Goal: Share content: Distribute website content to other platforms or users

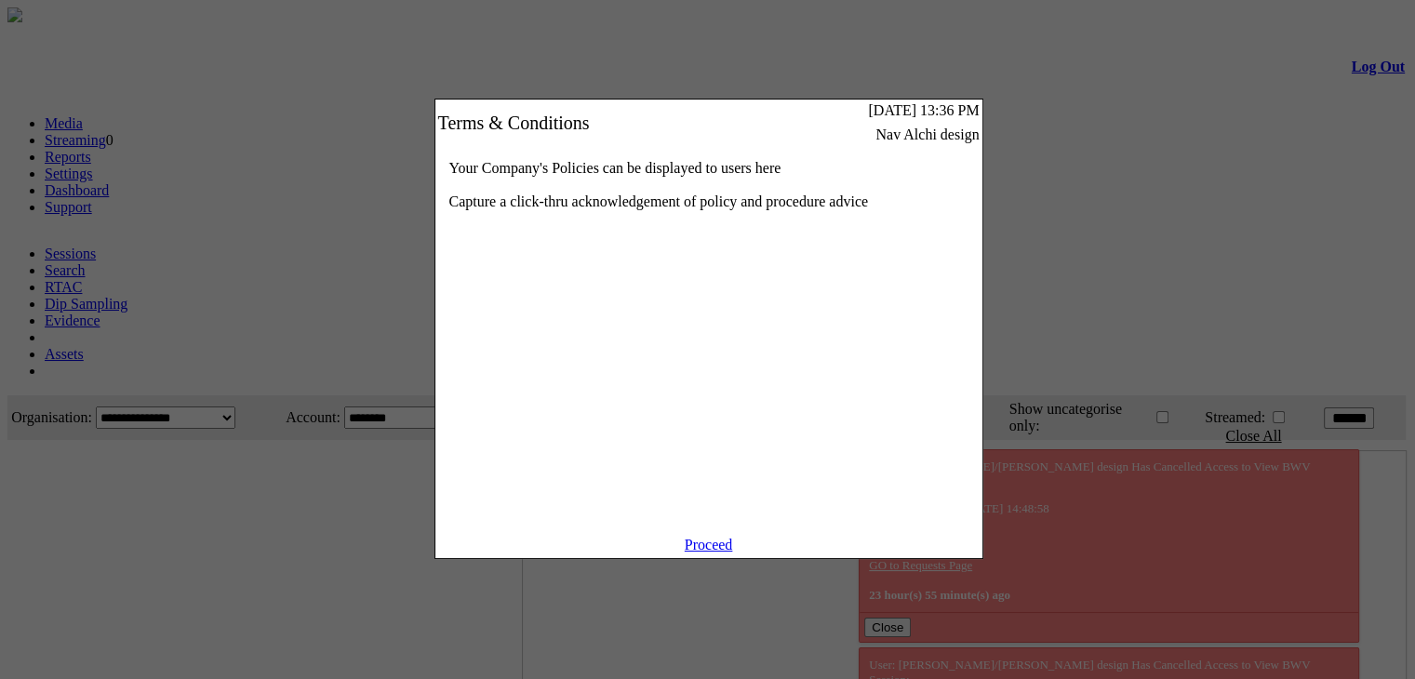
click at [694, 553] on link "Proceed" at bounding box center [709, 545] width 48 height 16
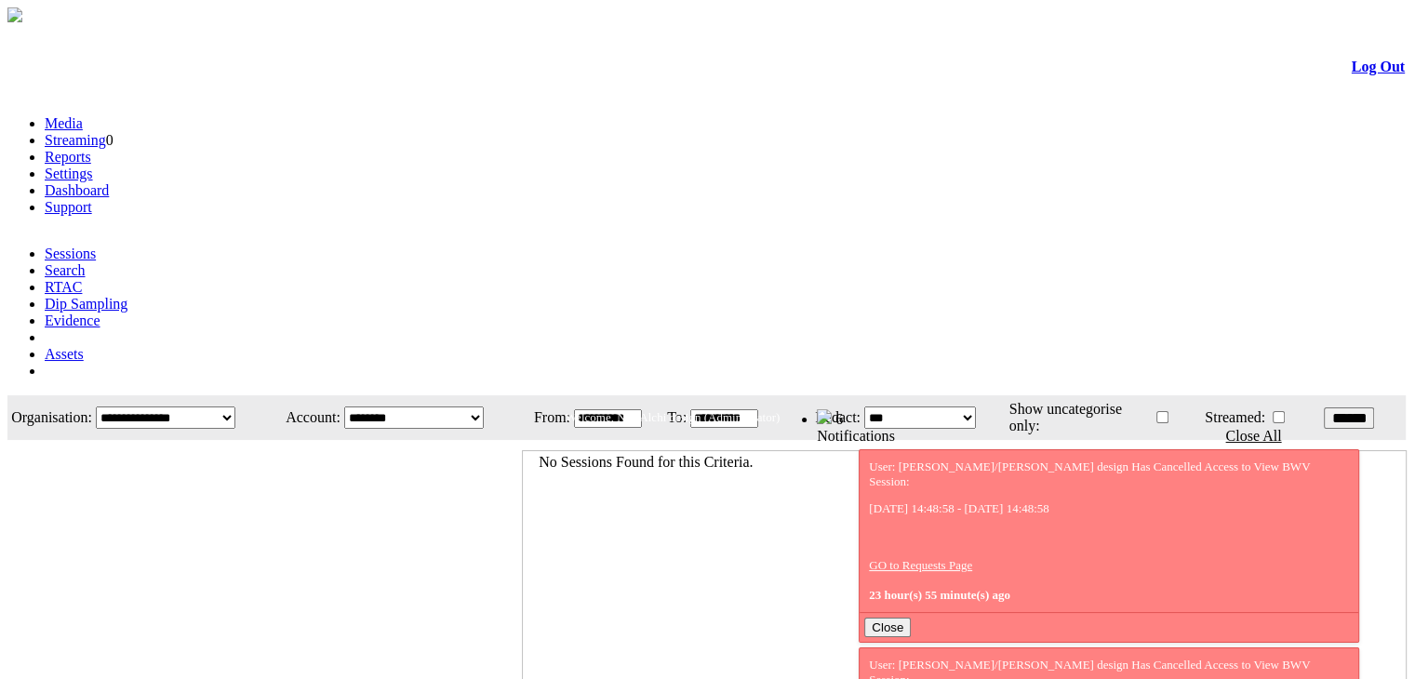
click at [100, 313] on link "Evidence" at bounding box center [73, 321] width 56 height 16
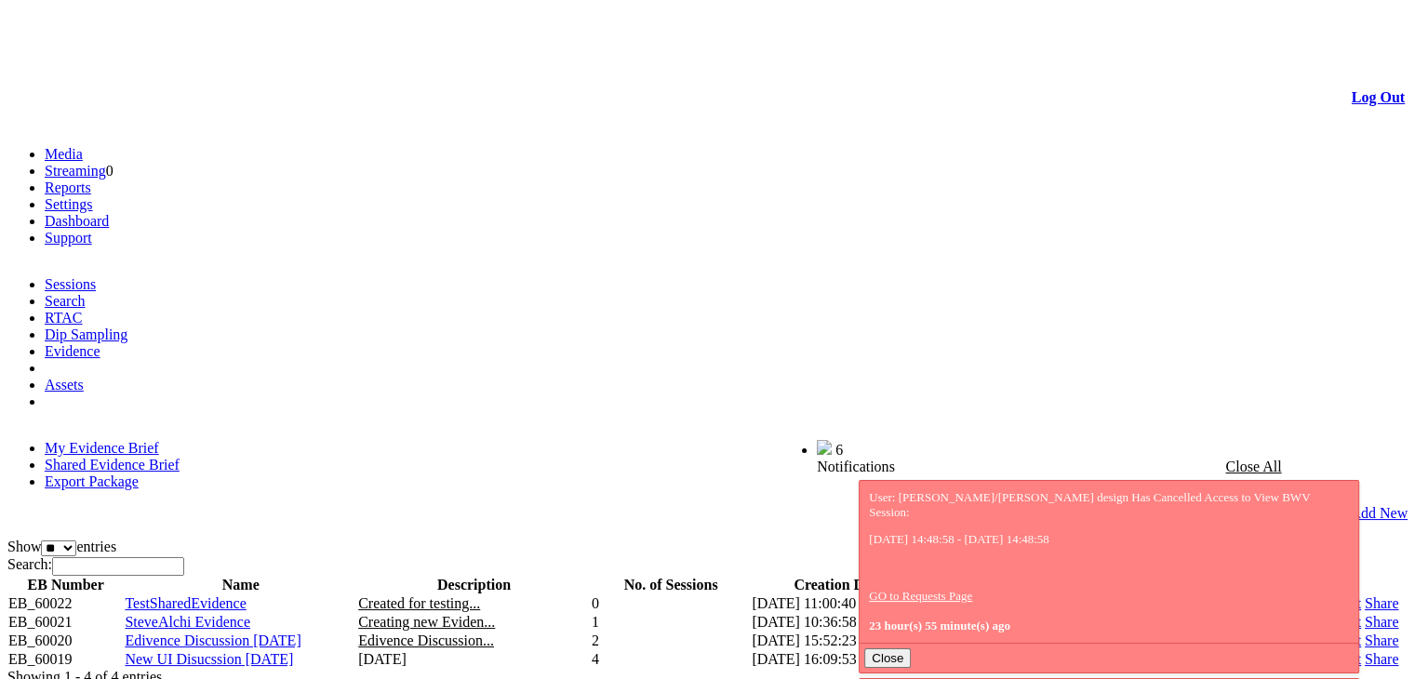
click at [180, 457] on link "Shared Evidence Brief" at bounding box center [112, 465] width 135 height 16
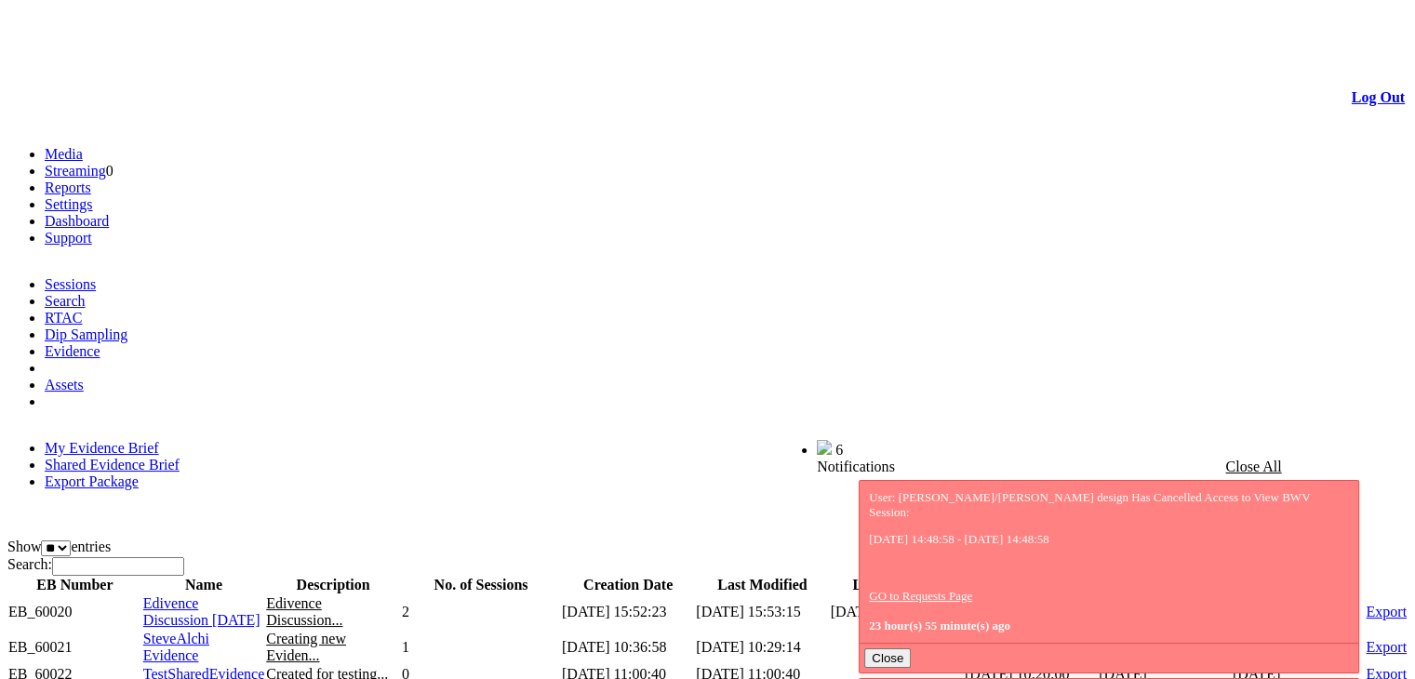
click at [118, 440] on link "My Evidence Brief" at bounding box center [102, 448] width 114 height 16
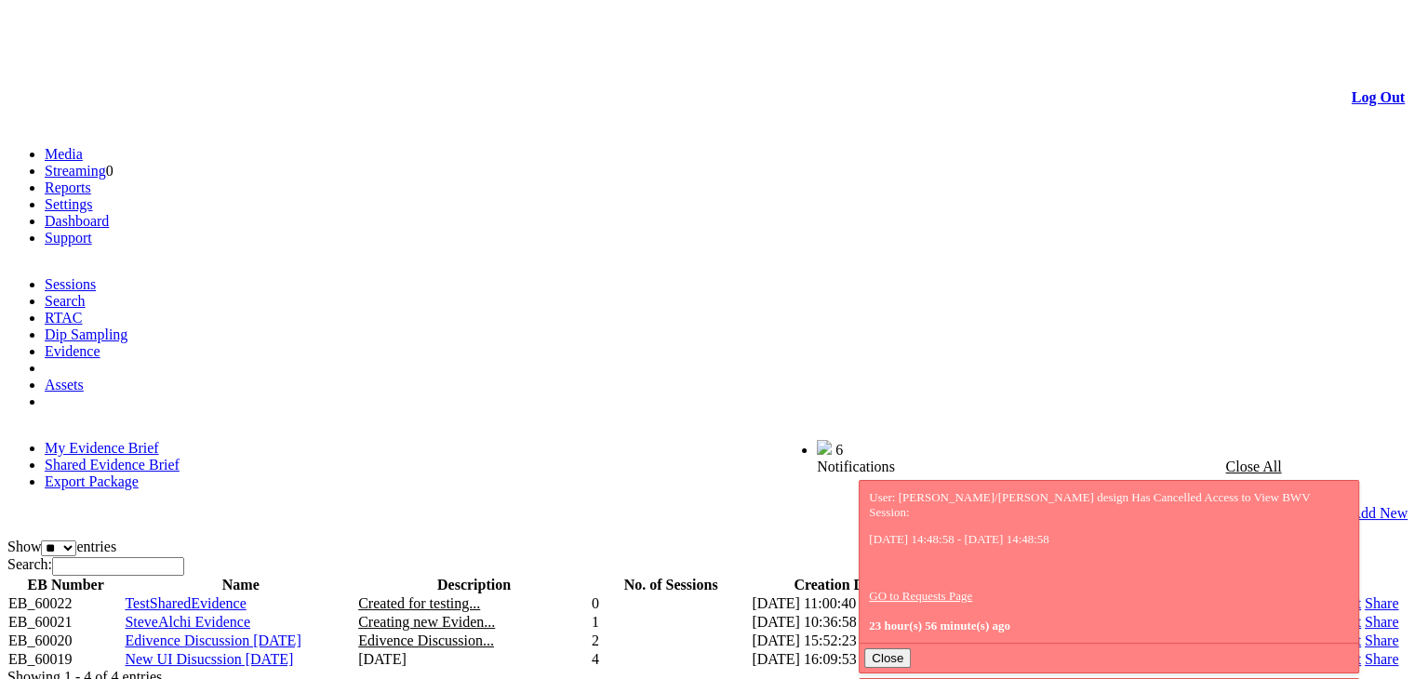
click at [1365, 651] on link "Share" at bounding box center [1381, 659] width 33 height 16
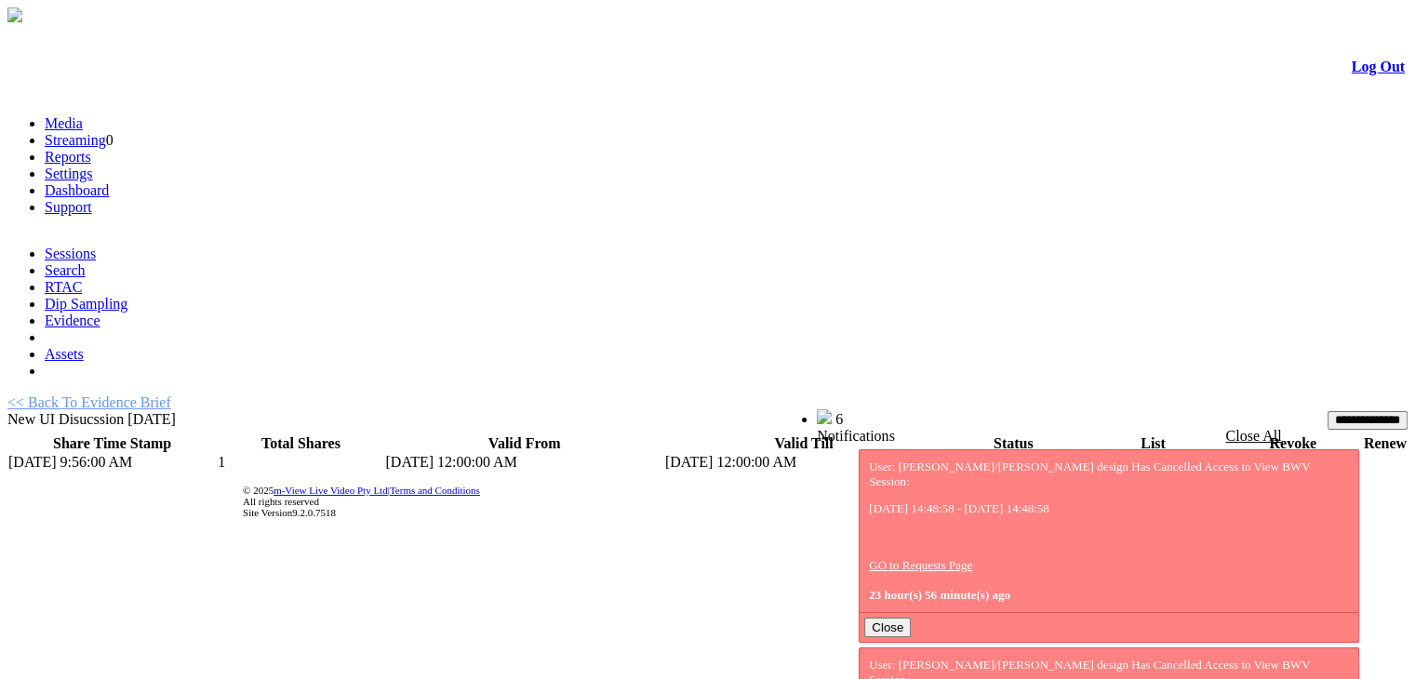
click at [1084, 454] on link "List" at bounding box center [1095, 462] width 23 height 16
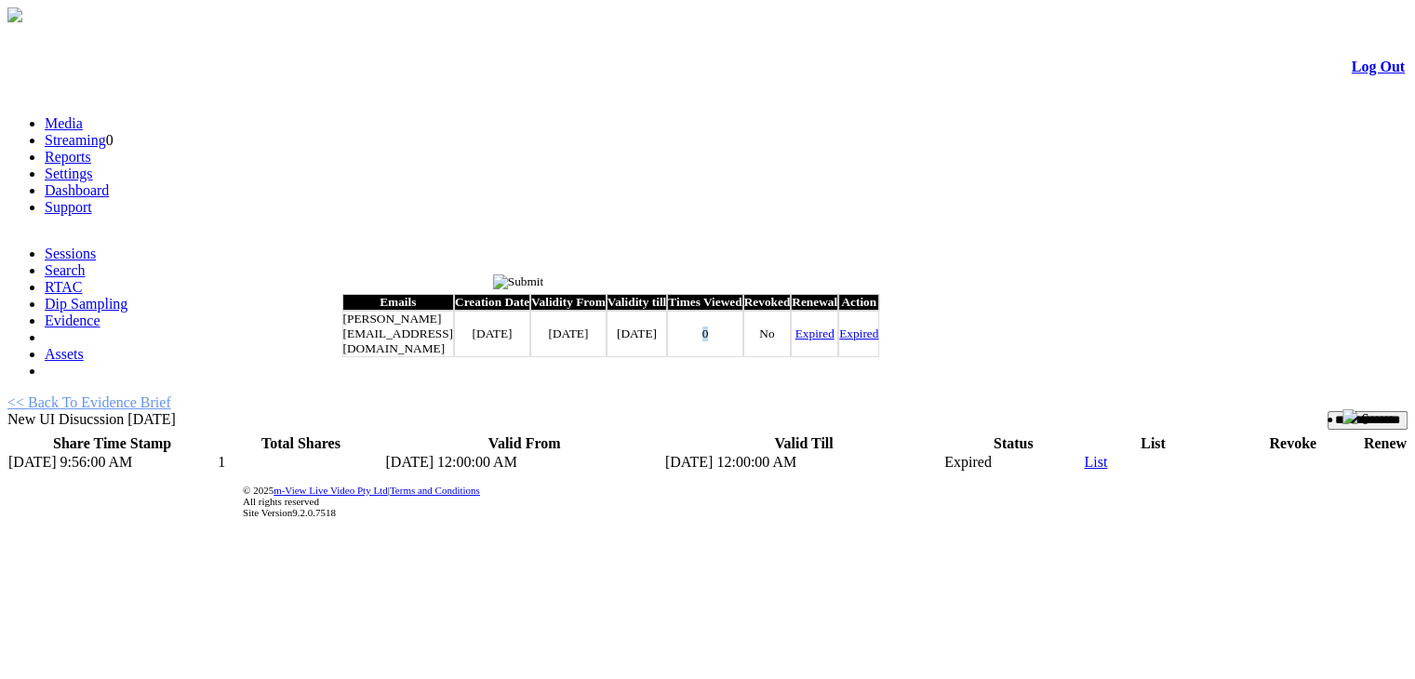
drag, startPoint x: 840, startPoint y: 333, endPoint x: 874, endPoint y: 342, distance: 34.8
click at [742, 342] on td "0" at bounding box center [704, 334] width 75 height 47
click at [544, 283] on input "image" at bounding box center [518, 281] width 51 height 15
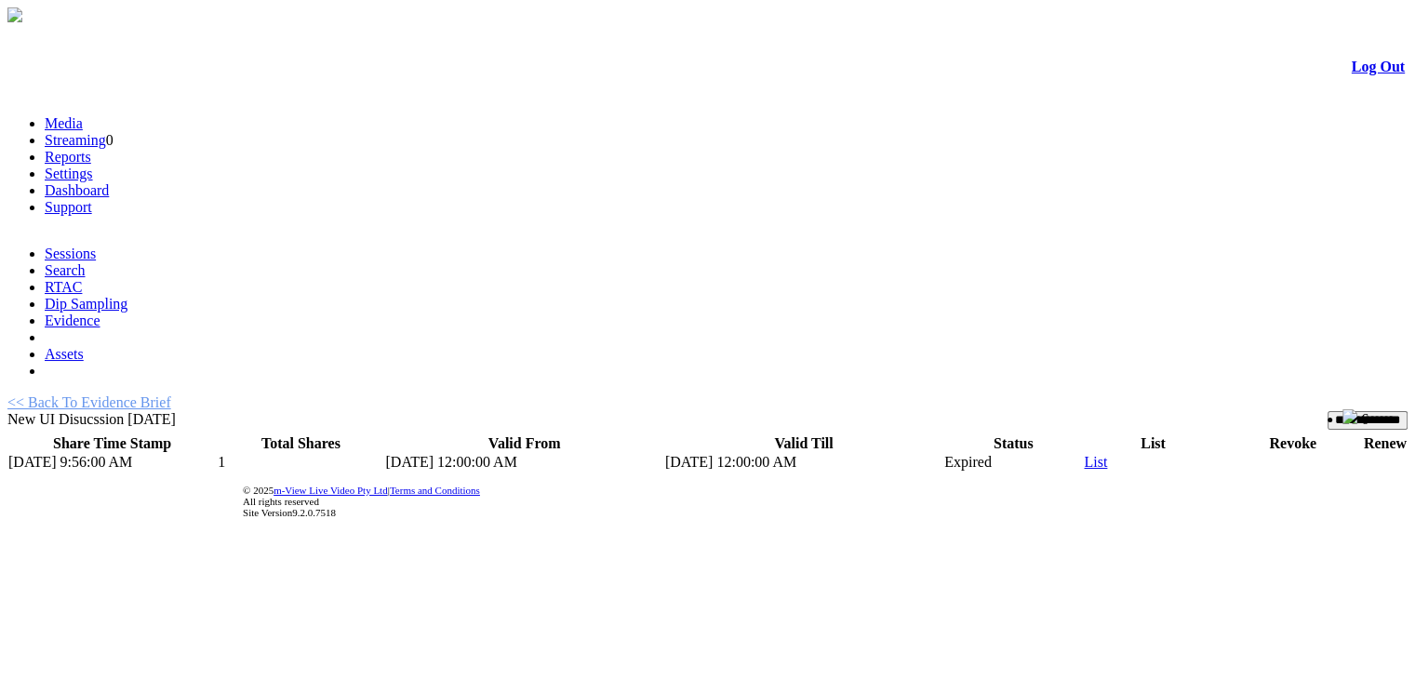
click at [949, 453] on td "Expired" at bounding box center [1013, 462] width 140 height 19
click at [1328, 411] on input "**********" at bounding box center [1368, 420] width 80 height 19
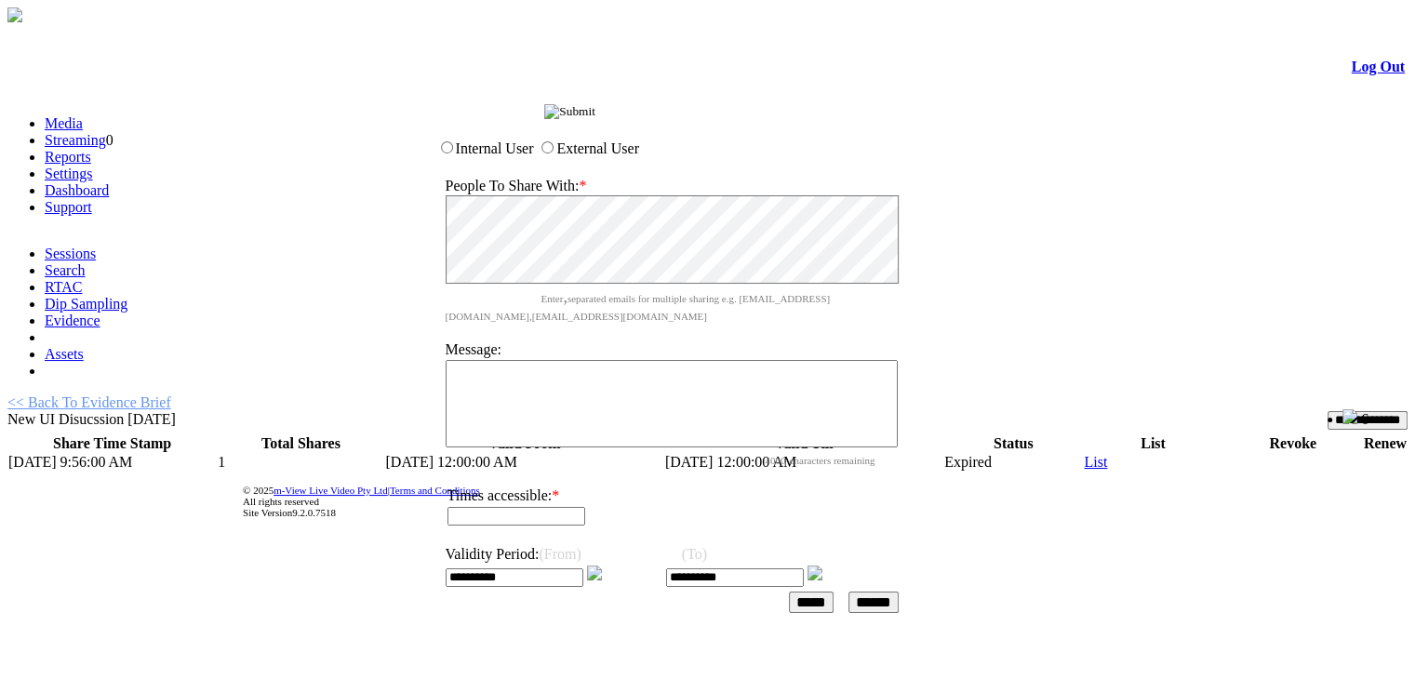
click at [602, 566] on img at bounding box center [594, 573] width 15 height 15
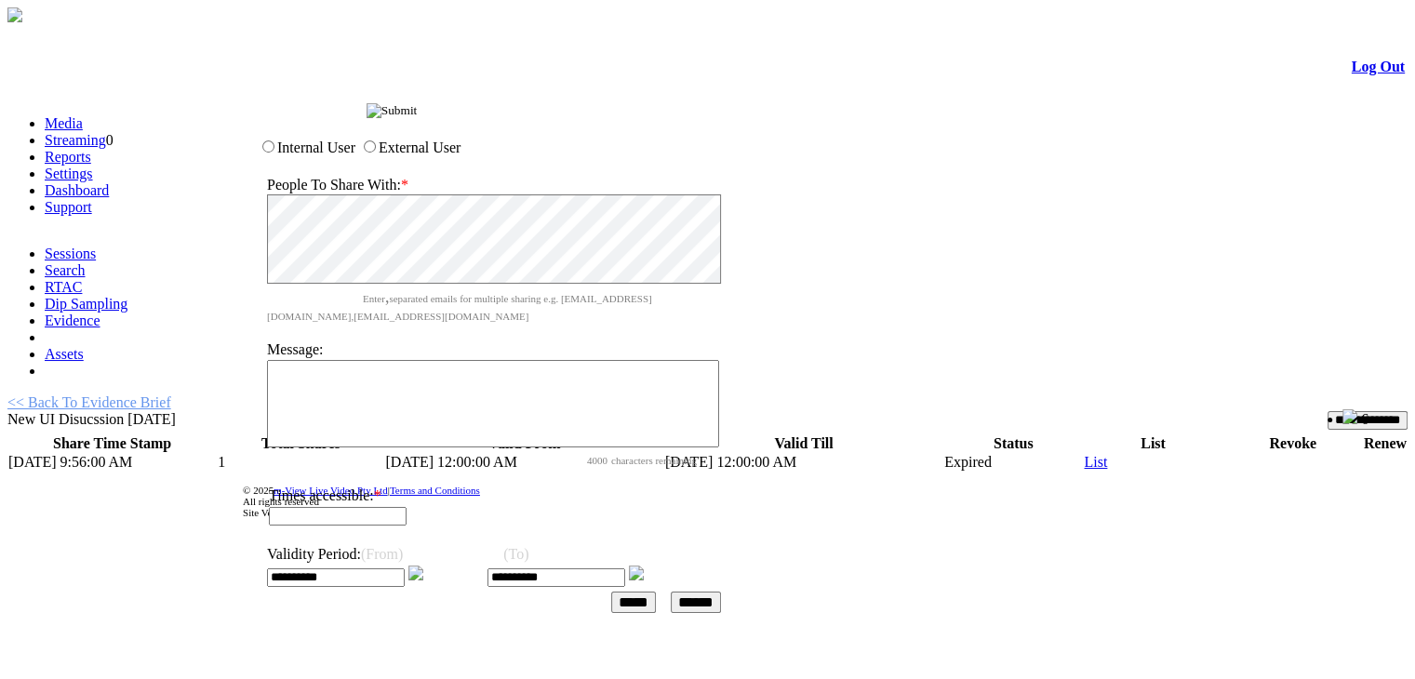
drag, startPoint x: 715, startPoint y: 113, endPoint x: 539, endPoint y: 111, distance: 176.8
click at [367, 111] on span "Share Evidence Brief" at bounding box center [311, 110] width 112 height 15
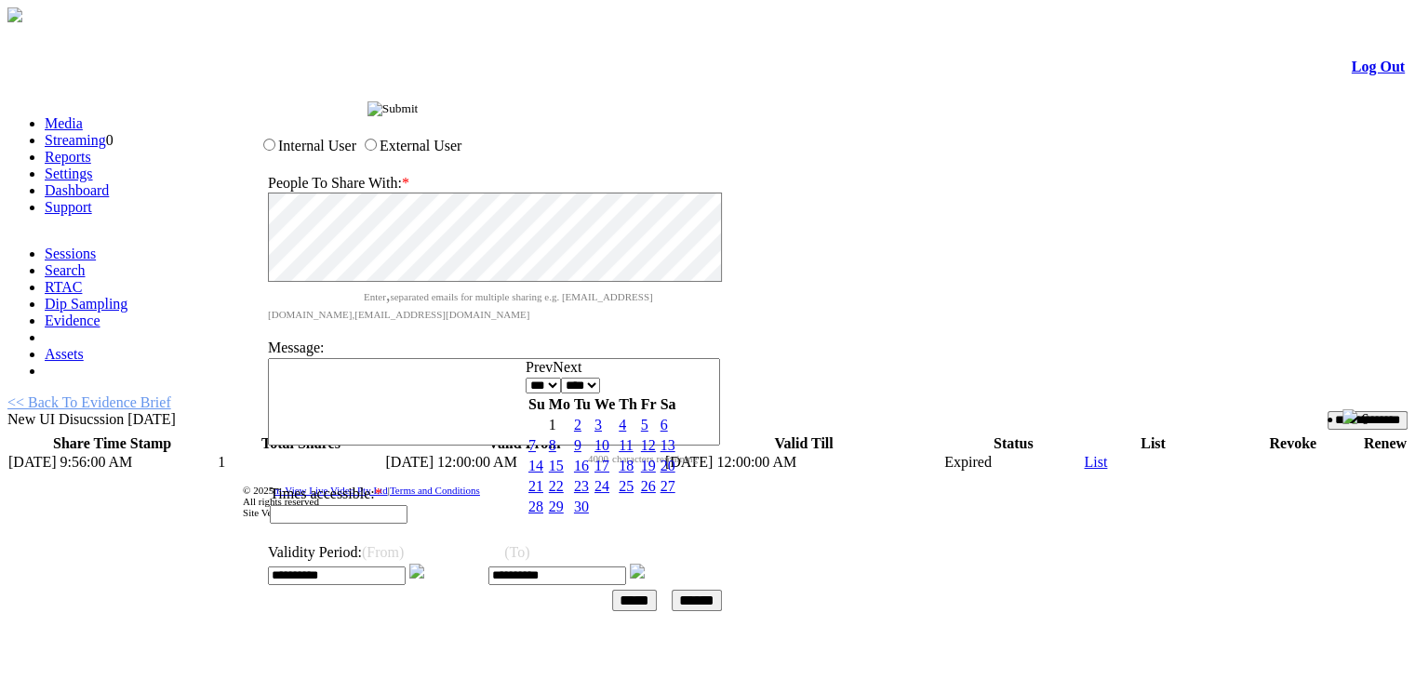
click at [588, 567] on input "**********" at bounding box center [557, 576] width 138 height 19
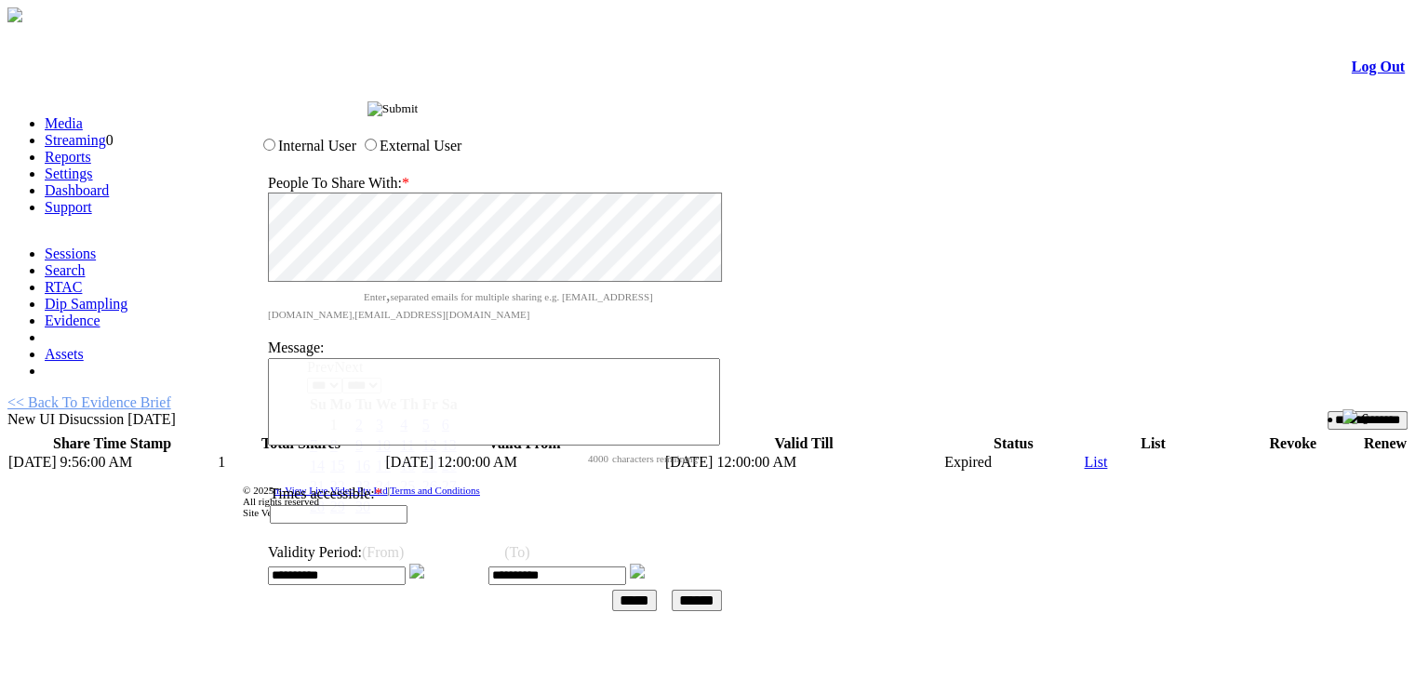
click at [389, 567] on input "**********" at bounding box center [337, 576] width 138 height 19
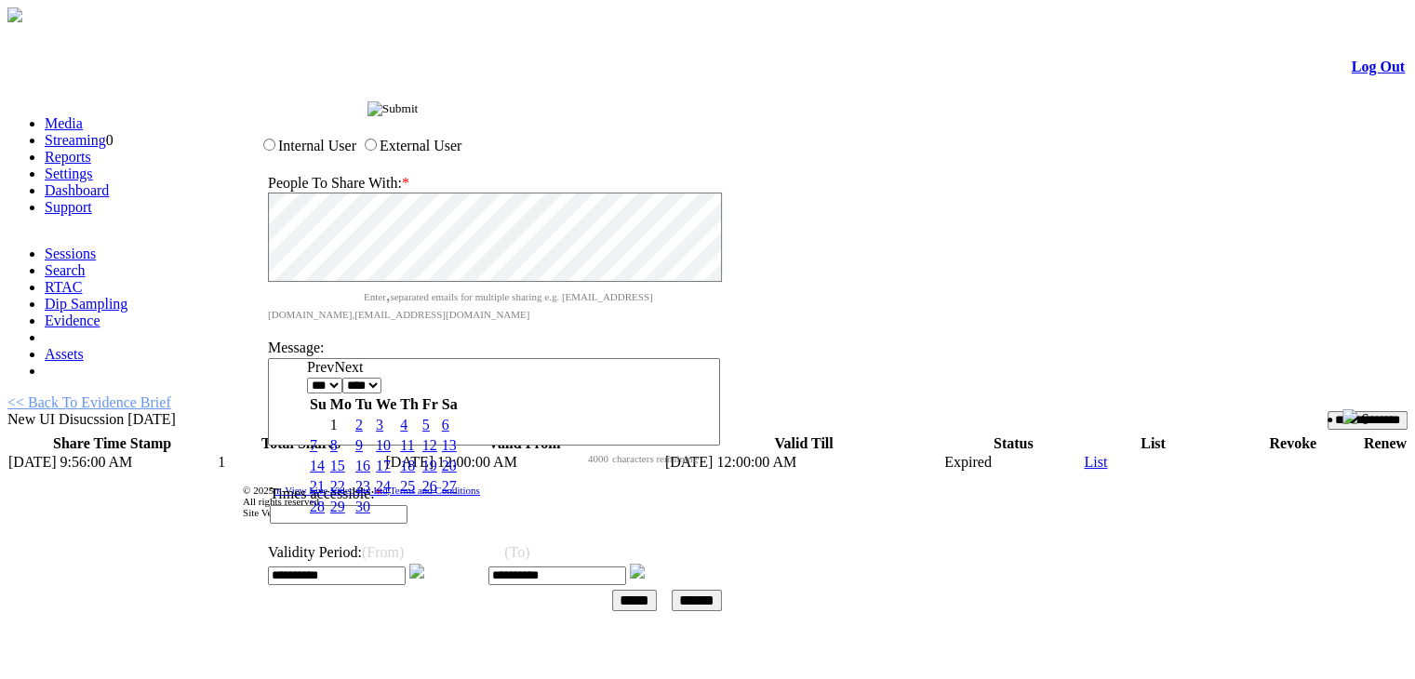
click at [419, 113] on input "image" at bounding box center [392, 108] width 51 height 15
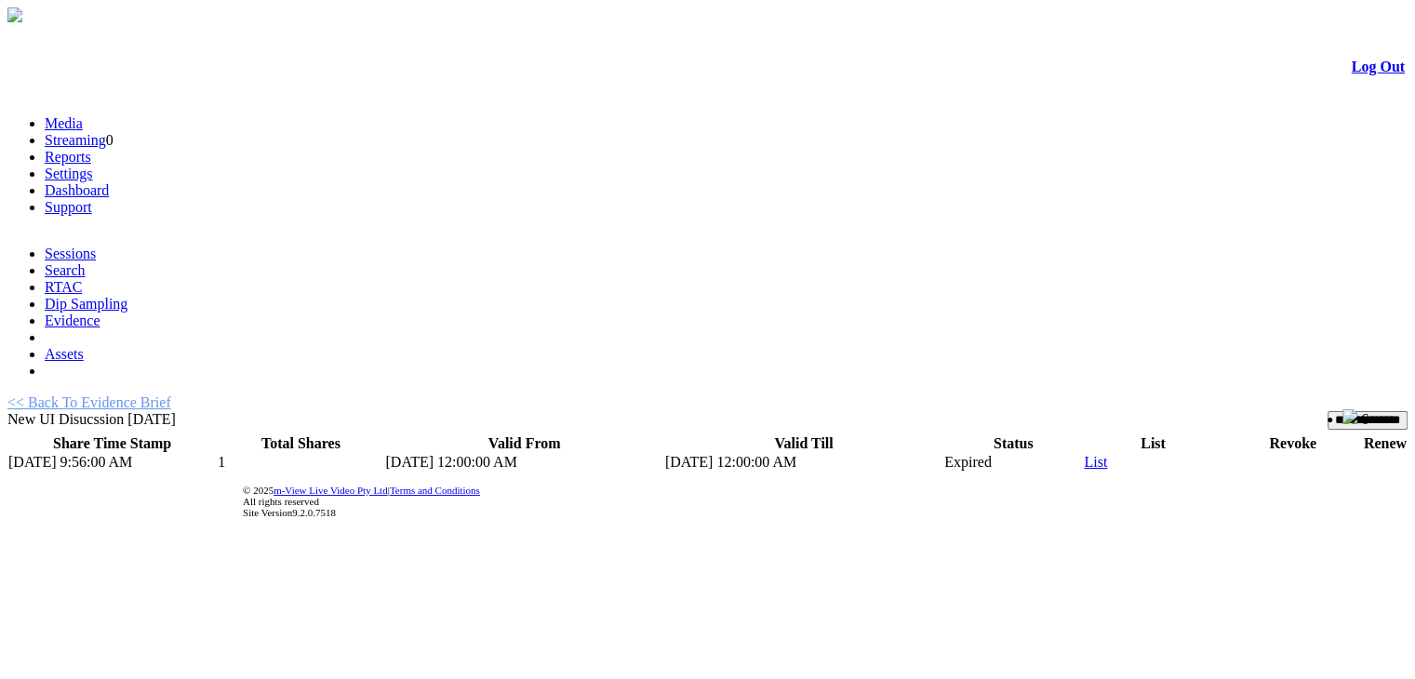
click at [133, 394] on link "<< Back To Evidence Brief" at bounding box center [89, 402] width 164 height 16
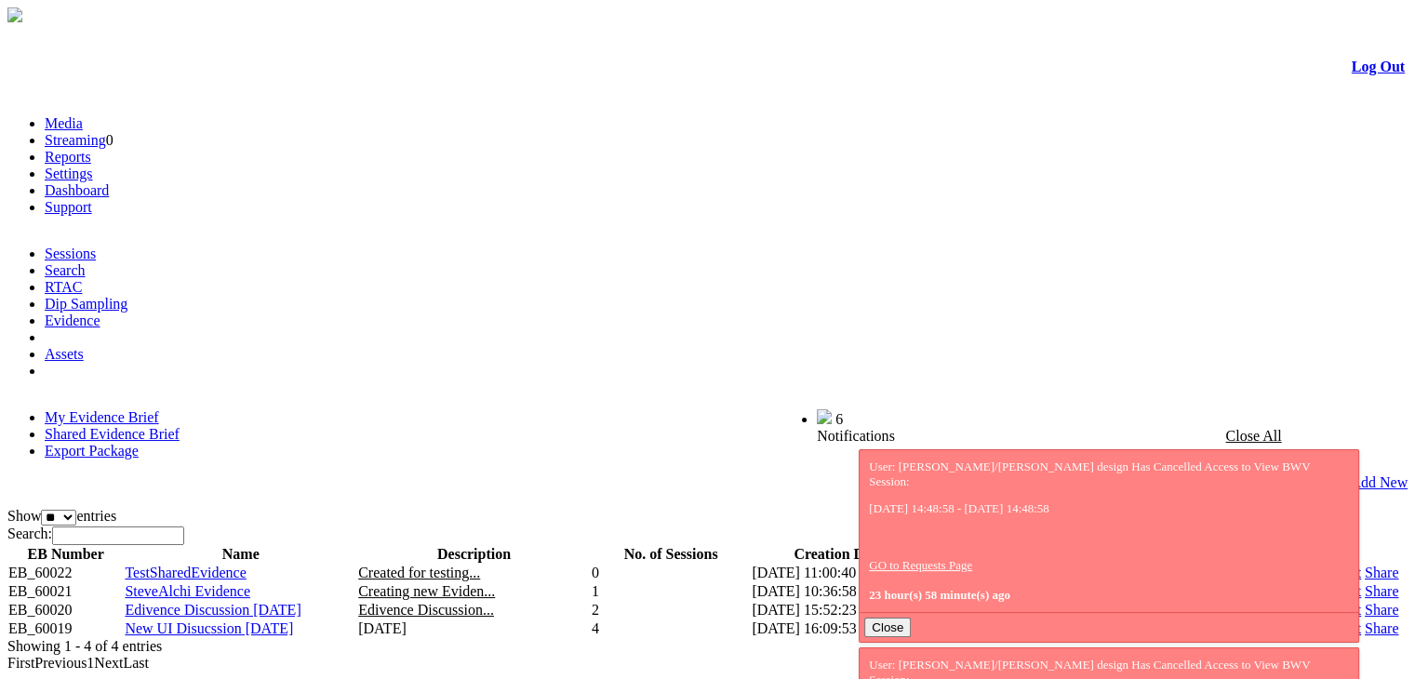
click at [1365, 621] on link "Share" at bounding box center [1381, 629] width 33 height 16
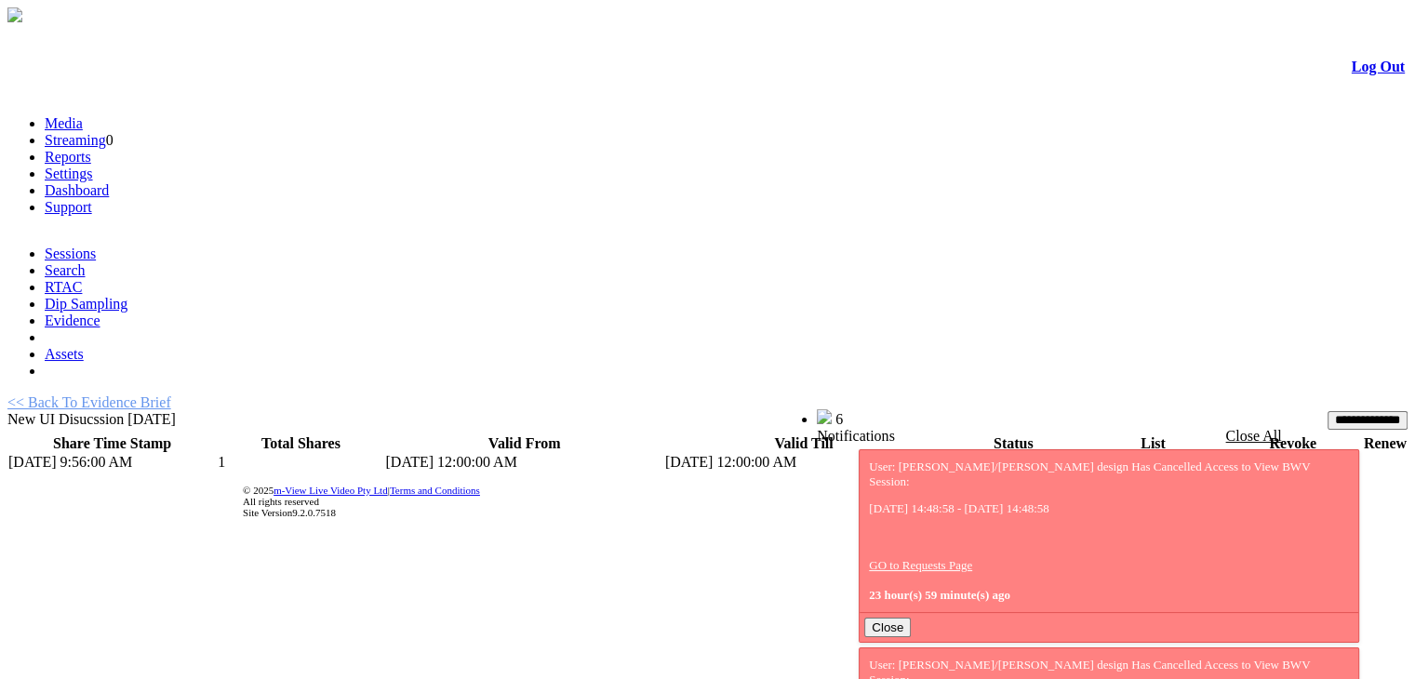
click at [1328, 411] on input "**********" at bounding box center [1368, 420] width 80 height 19
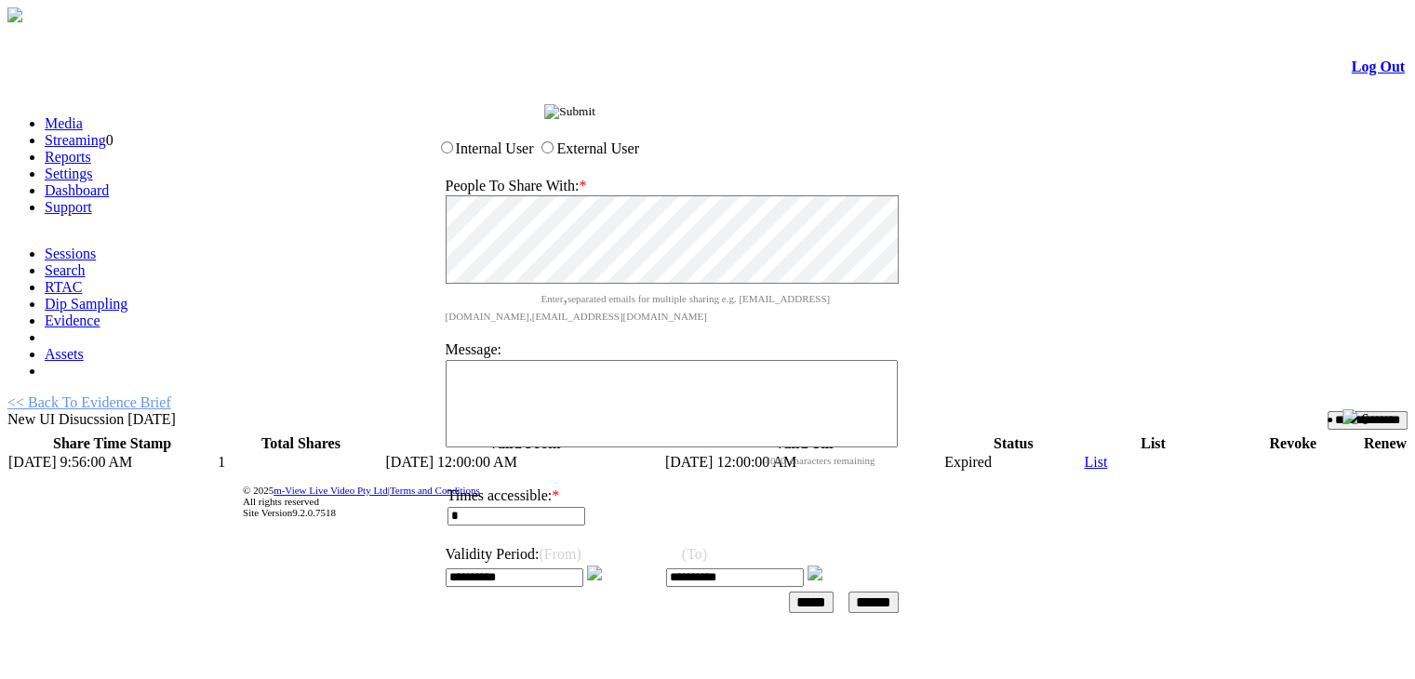
type input "*"
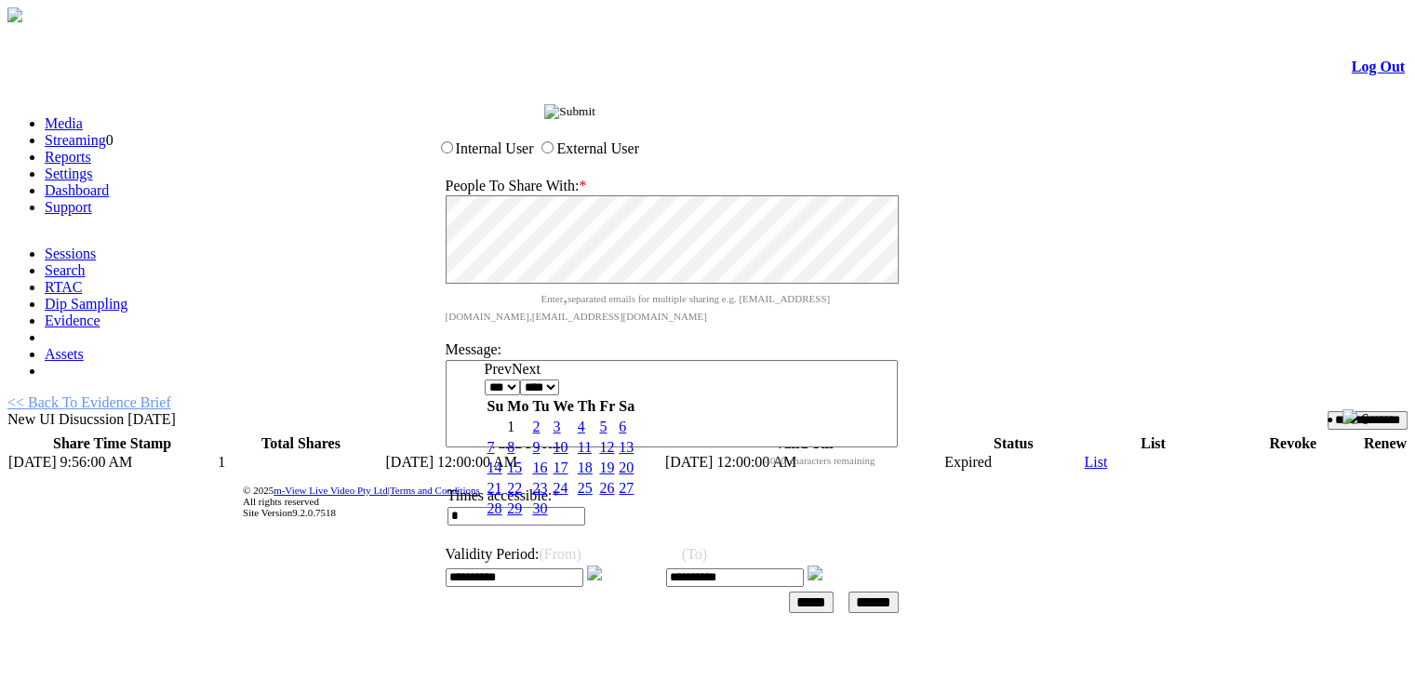
click at [540, 434] on link "2" at bounding box center [535, 427] width 7 height 16
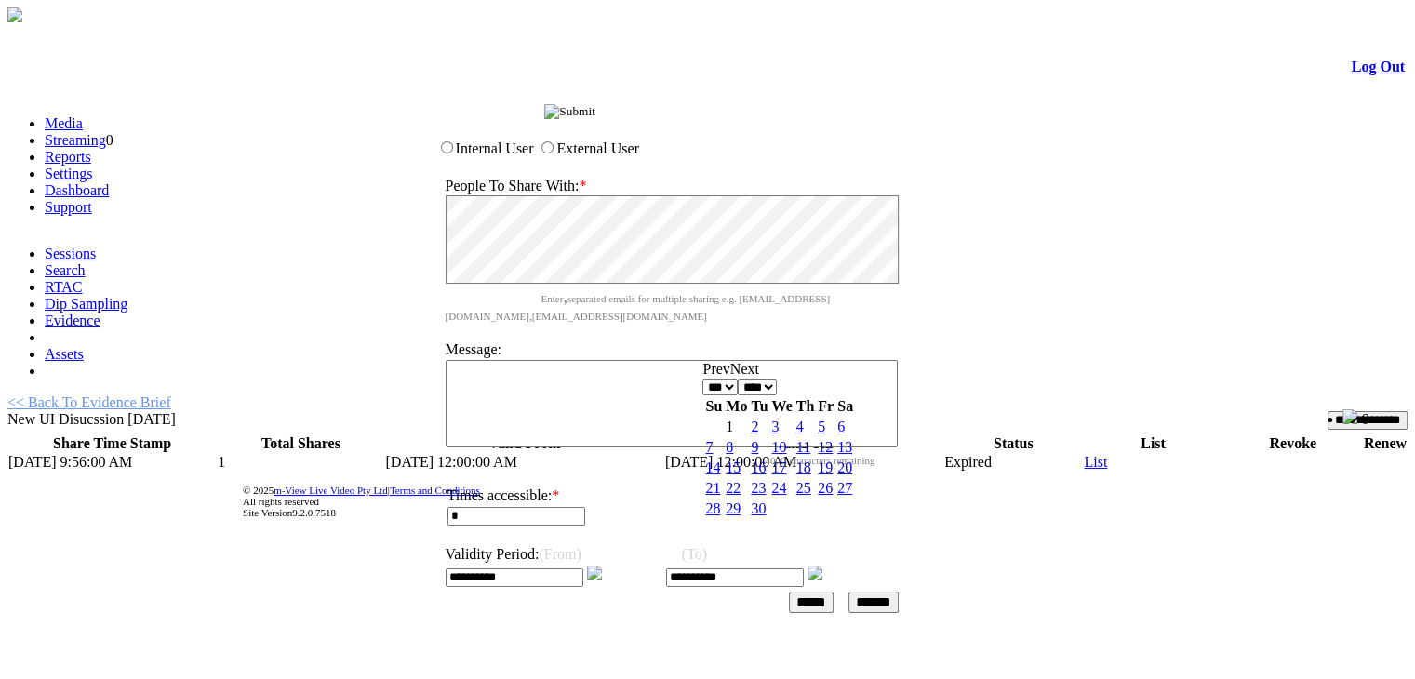
click at [804, 568] on input "**********" at bounding box center [735, 577] width 138 height 19
click at [804, 429] on link "4" at bounding box center [799, 427] width 7 height 16
type input "**********"
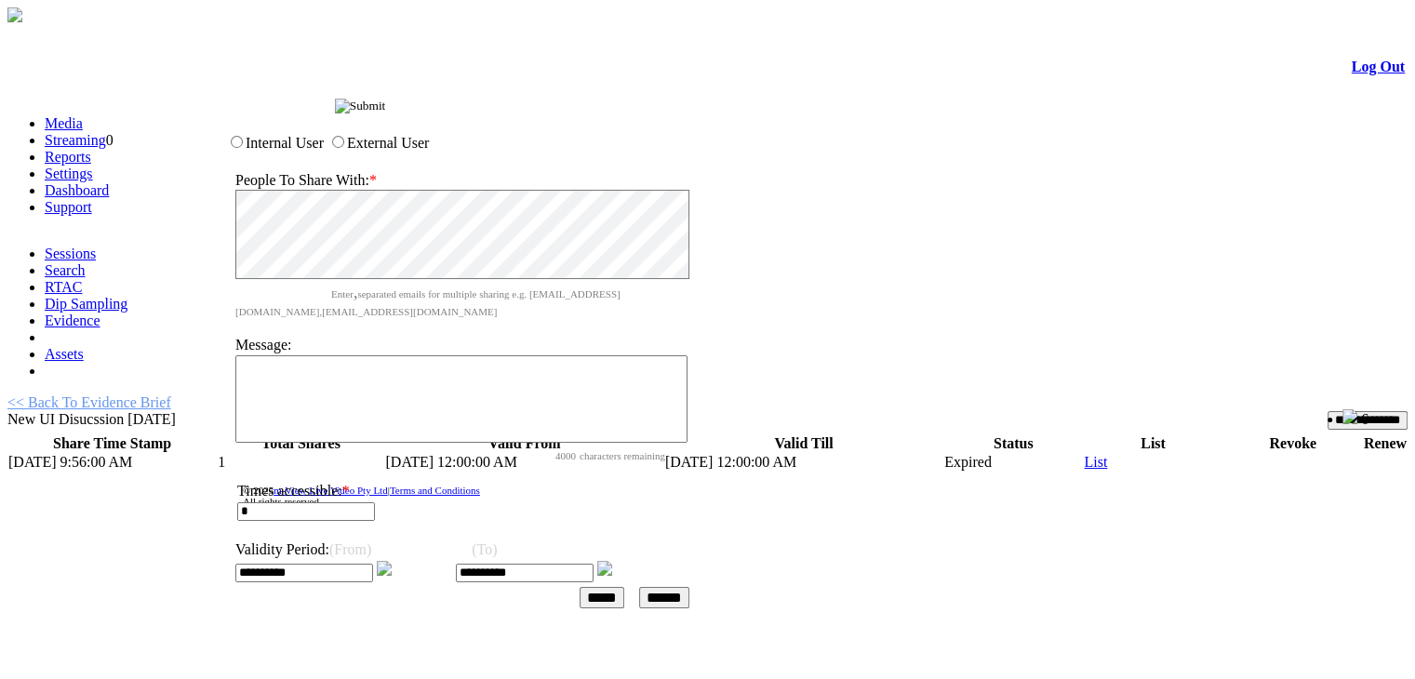
drag, startPoint x: 700, startPoint y: 120, endPoint x: 492, endPoint y: 114, distance: 207.5
click at [492, 114] on div "Share Evidence Brief" at bounding box center [479, 104] width 512 height 20
click at [691, 586] on input "******" at bounding box center [666, 596] width 50 height 21
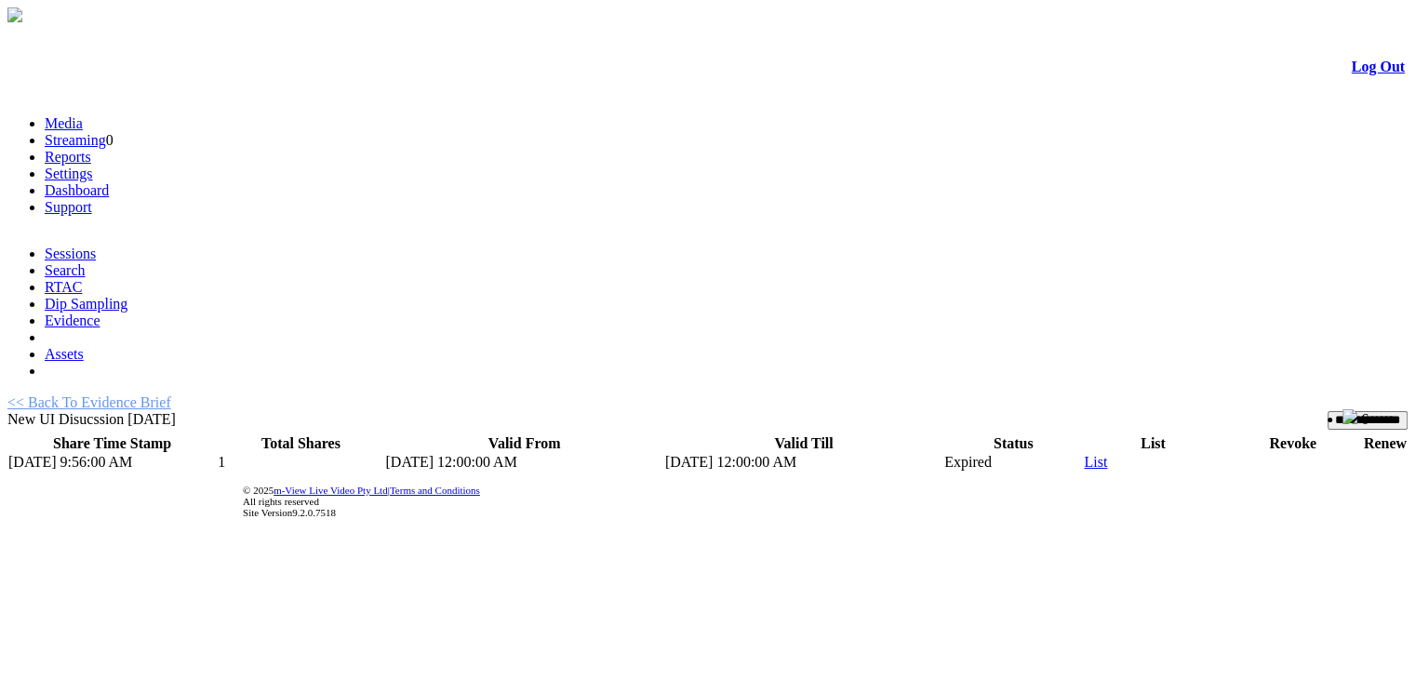
click at [136, 394] on link "<< Back To Evidence Brief" at bounding box center [89, 402] width 164 height 16
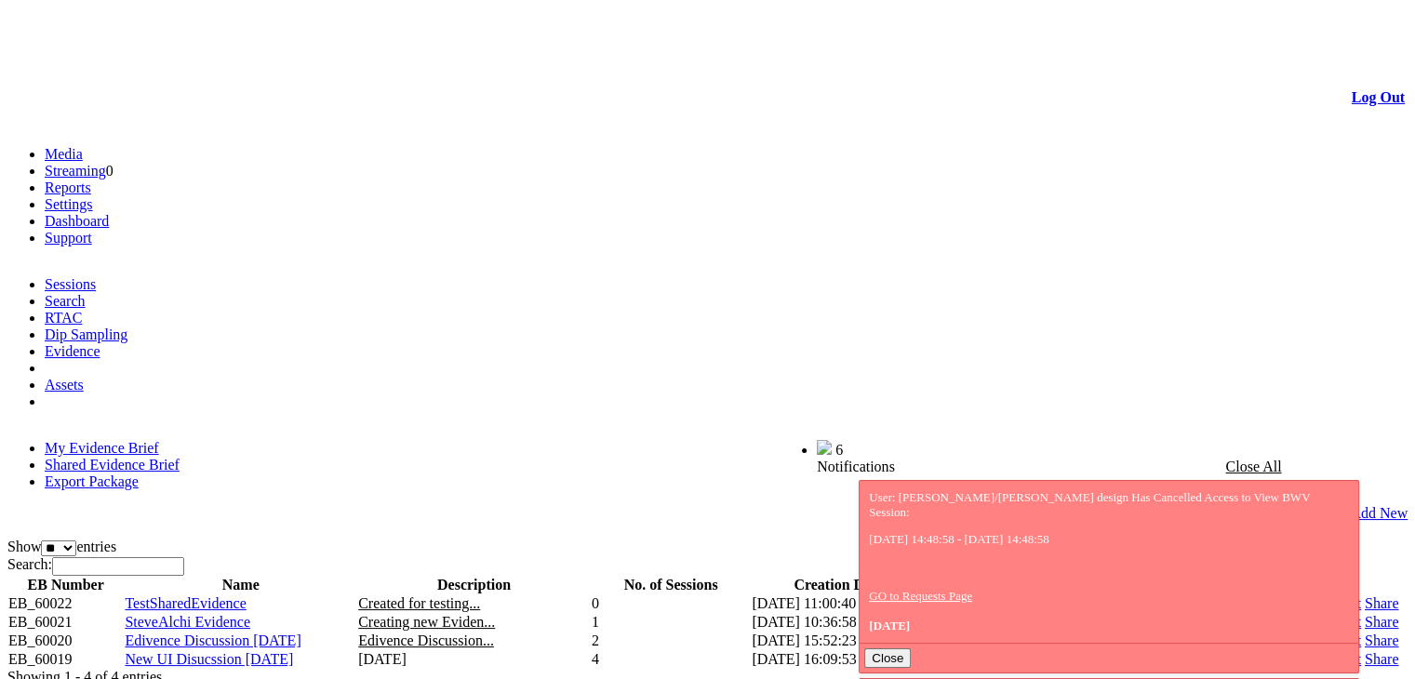
click at [1320, 633] on link "Export" at bounding box center [1340, 641] width 41 height 16
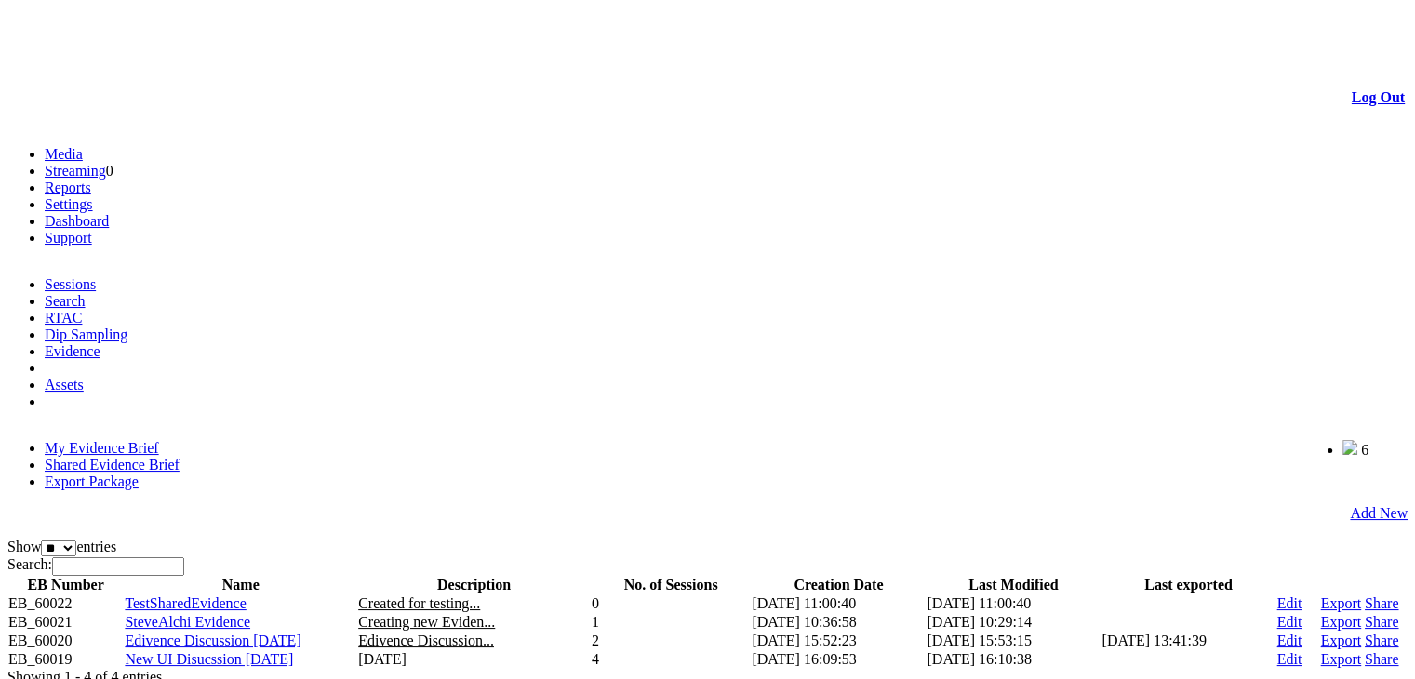
click at [1320, 633] on link "Export" at bounding box center [1340, 641] width 41 height 16
click at [1320, 614] on link "Export" at bounding box center [1340, 622] width 41 height 16
click at [1320, 595] on link "Export" at bounding box center [1340, 603] width 41 height 16
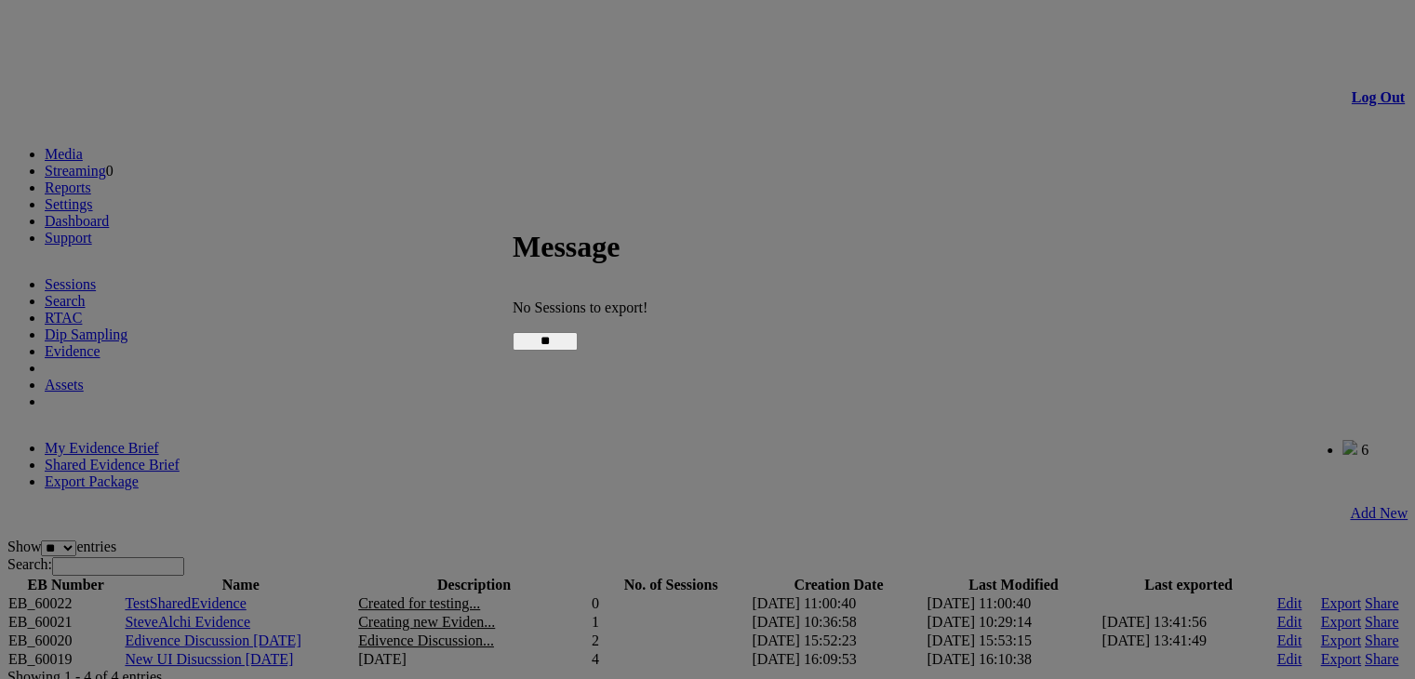
click at [578, 343] on input "**" at bounding box center [545, 341] width 65 height 19
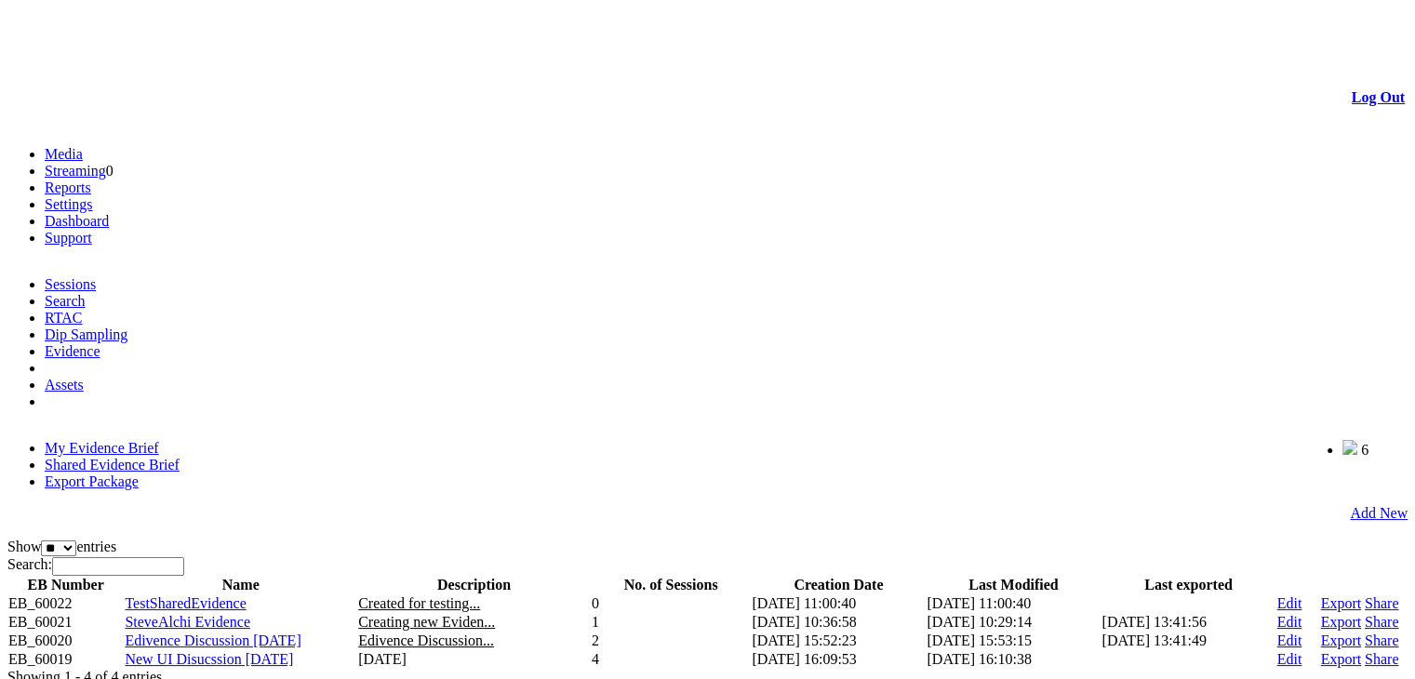
click at [275, 633] on span "Edivence Discussion 13 Jan 2025" at bounding box center [213, 641] width 176 height 16
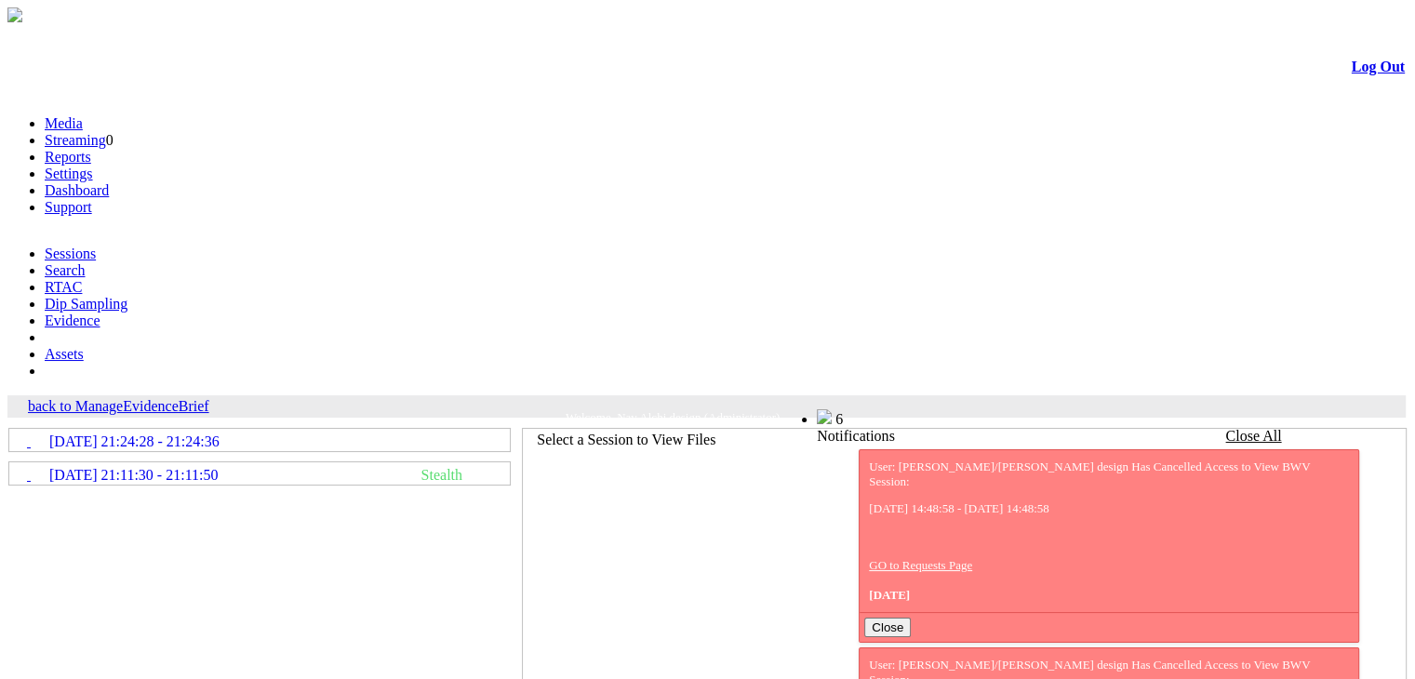
click at [427, 430] on link "[DATE] 21:24:28 - 21:24:36" at bounding box center [259, 440] width 499 height 20
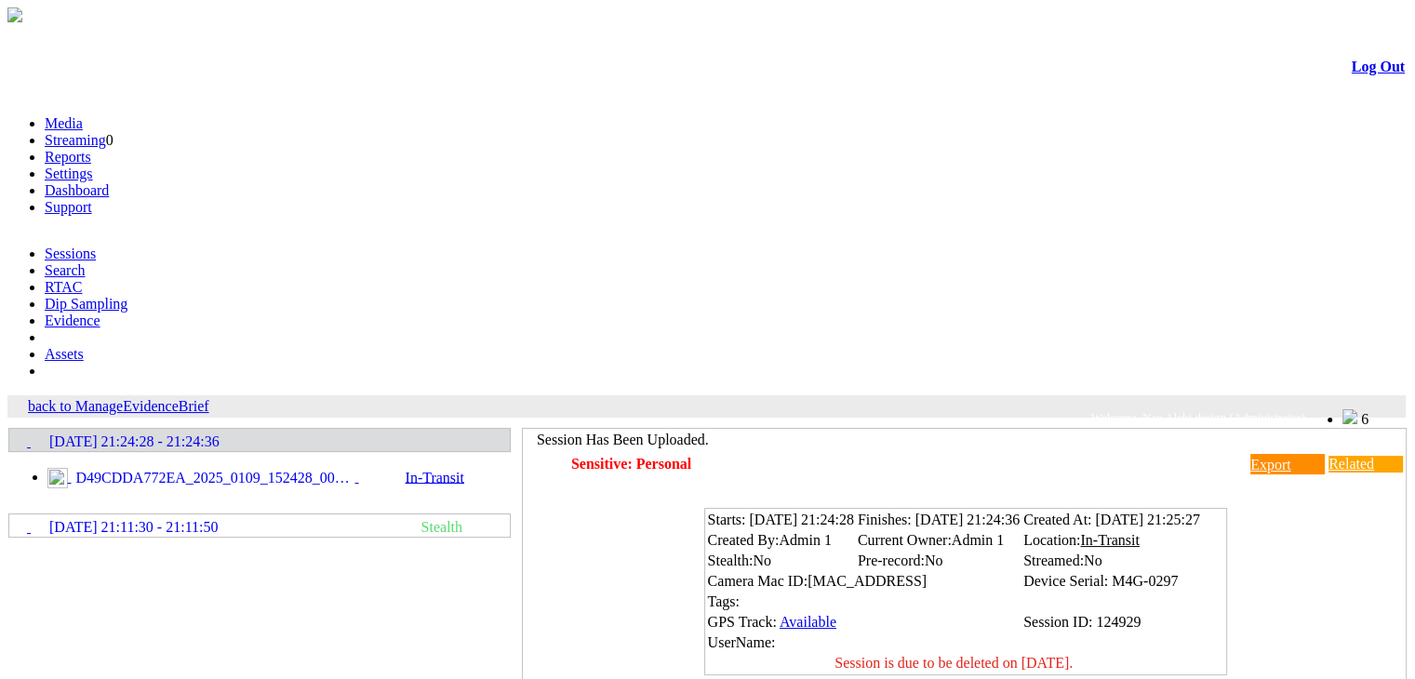
click at [1250, 454] on link "Export" at bounding box center [1287, 464] width 74 height 20
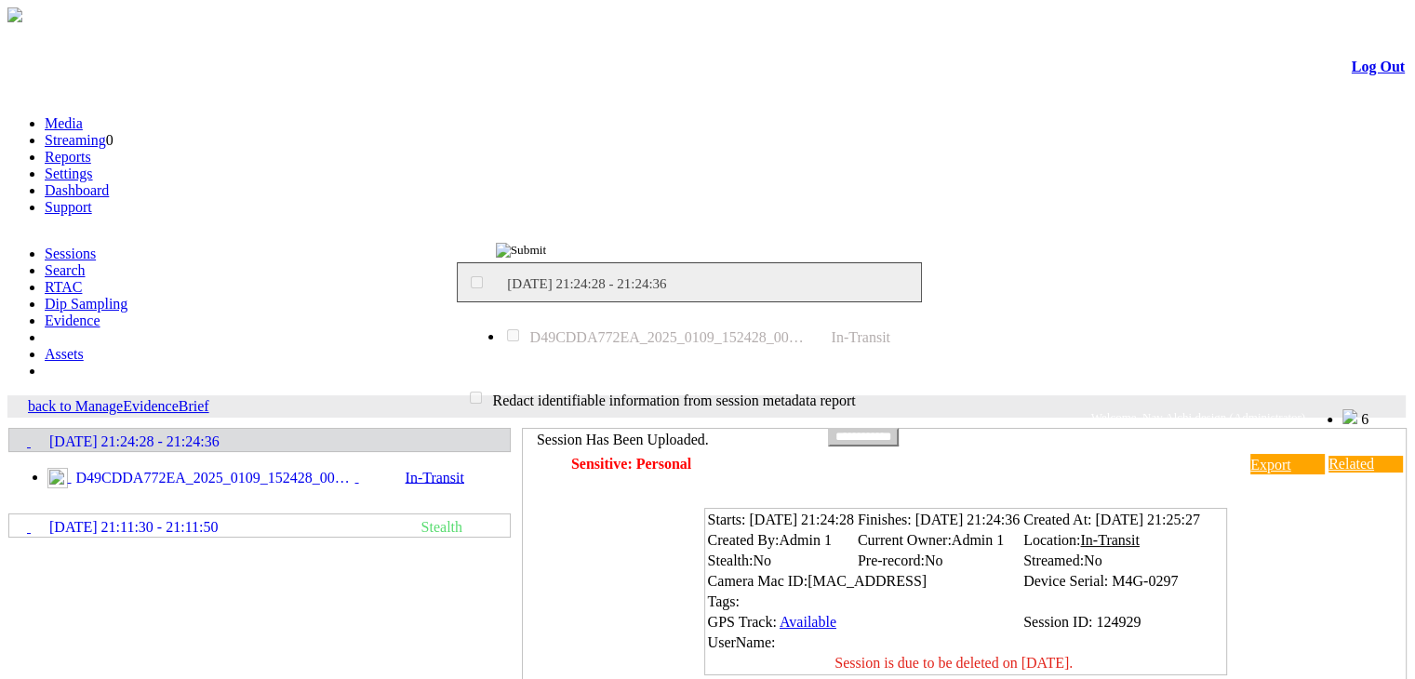
click at [487, 342] on div "D49CDDA772EA_2025_0109_152428_001.MP4 In-Transit" at bounding box center [689, 336] width 465 height 68
click at [547, 250] on input "image" at bounding box center [521, 250] width 51 height 15
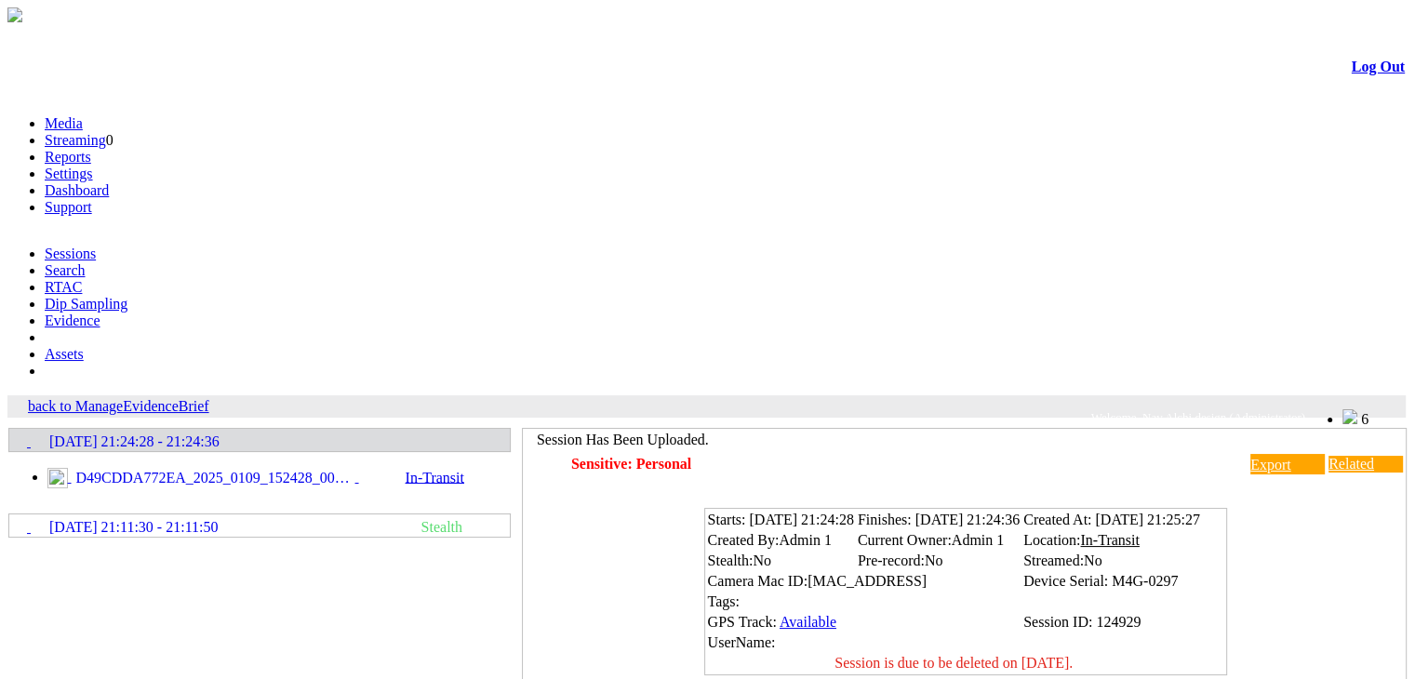
click at [424, 515] on link "[DATE] 21:11:30 - 21:11:50 Stealth" at bounding box center [259, 525] width 499 height 20
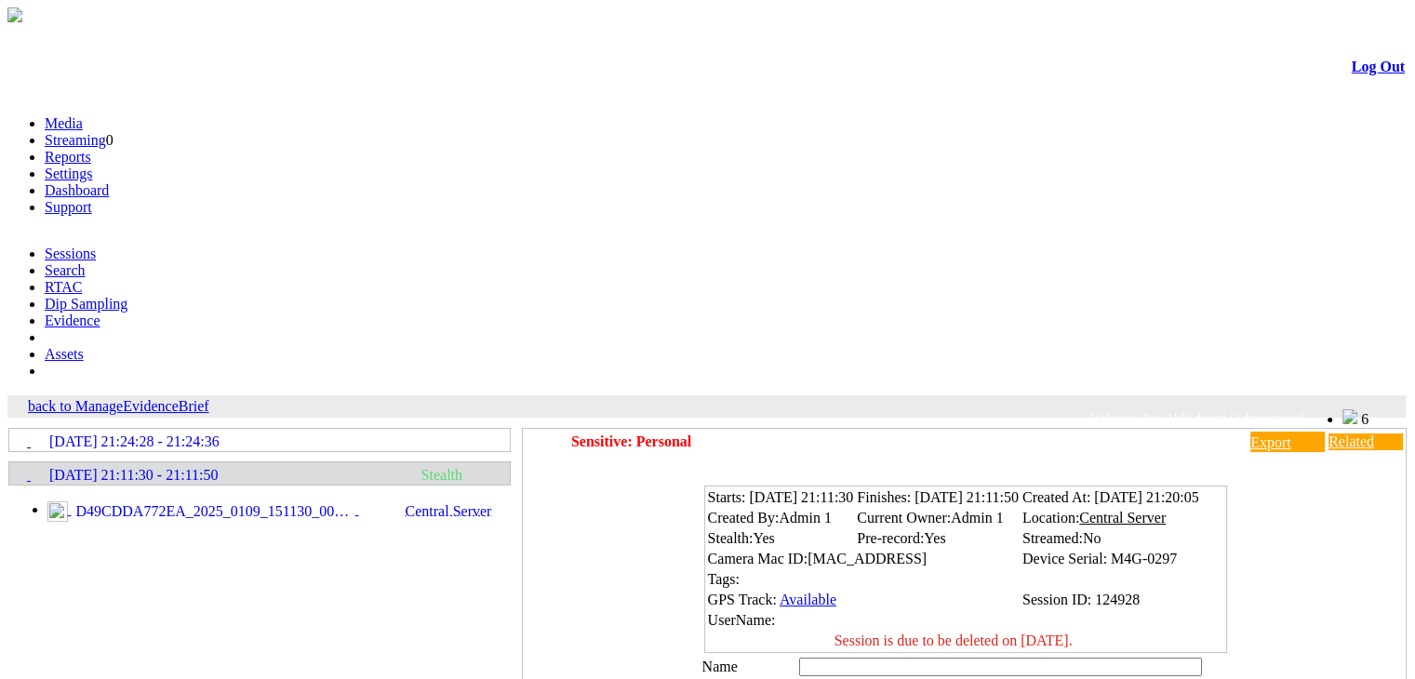
click at [287, 503] on span "D49CDDA772EA_2025_0109_151130_001.MP4" at bounding box center [214, 511] width 284 height 17
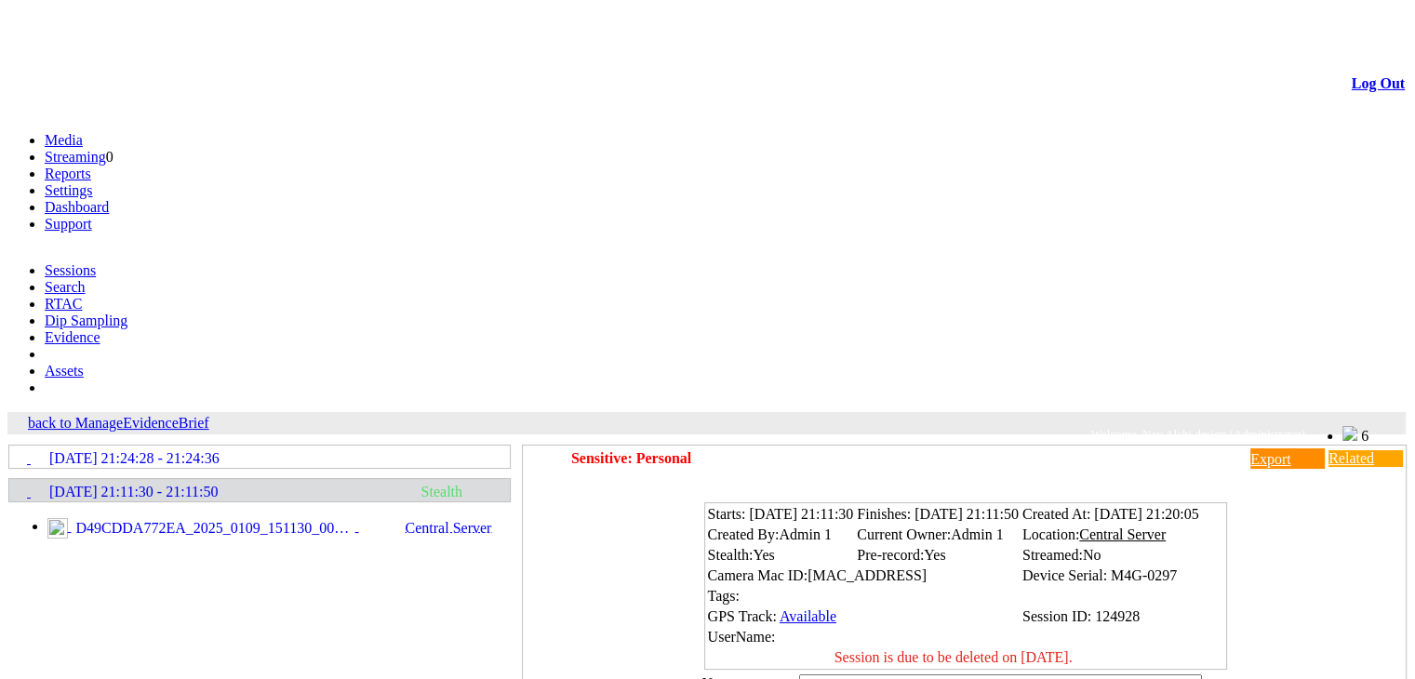
click at [1250, 448] on link "Export" at bounding box center [1287, 458] width 74 height 20
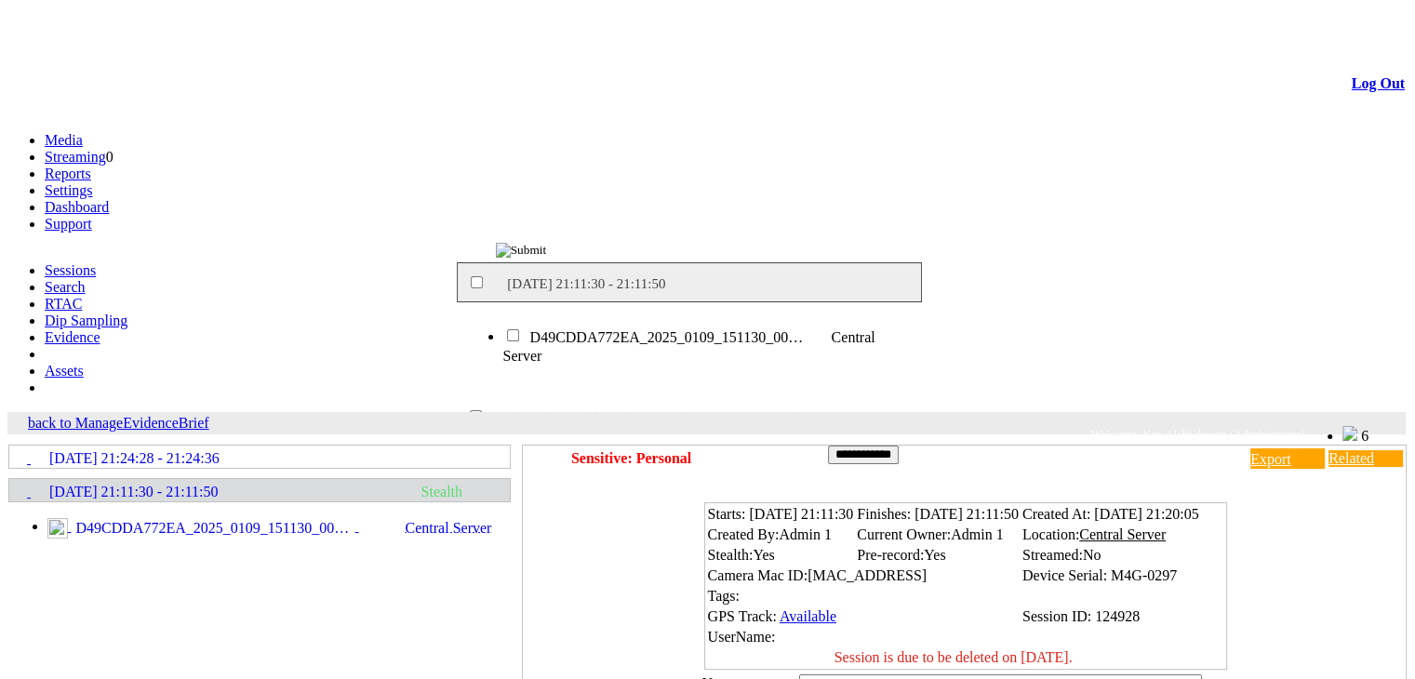
click at [844, 335] on span "Central Server" at bounding box center [689, 345] width 372 height 33
click at [889, 446] on input "**********" at bounding box center [863, 455] width 71 height 19
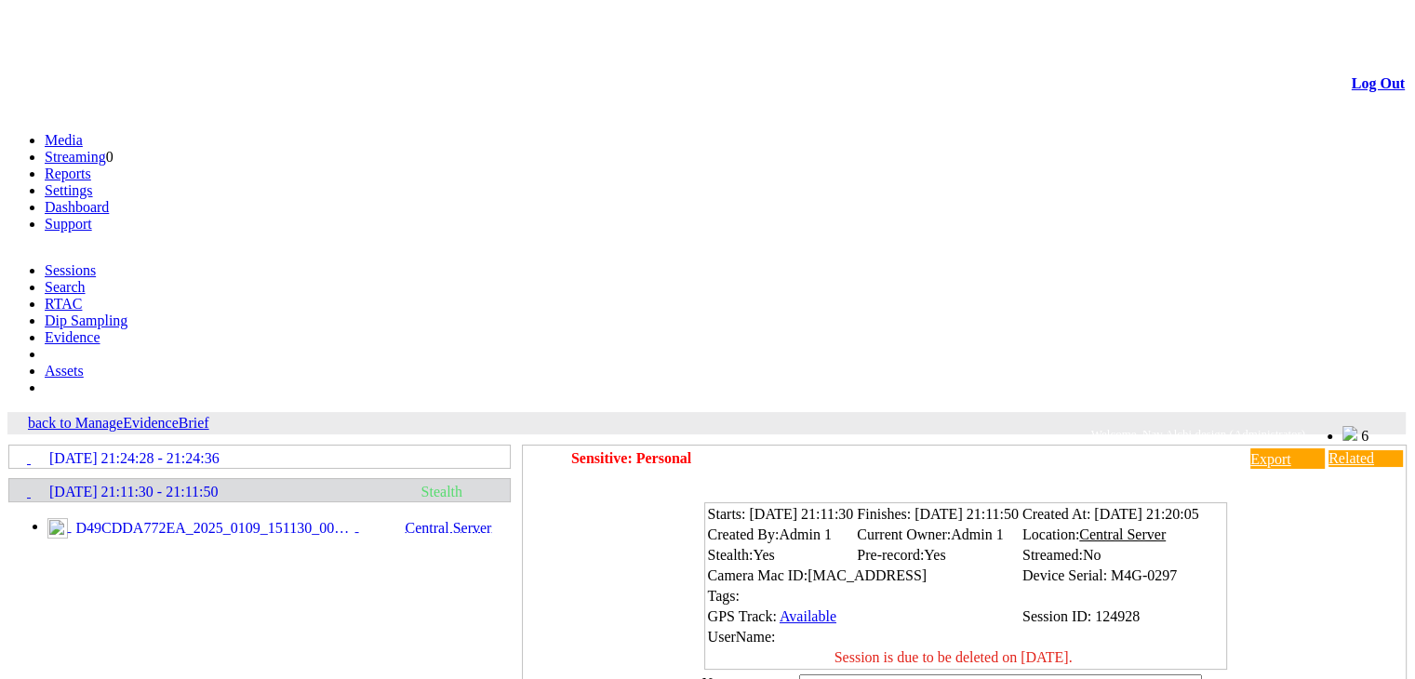
click at [200, 520] on span "D49CDDA772EA_2025_0109_151130_001.MP4" at bounding box center [214, 528] width 284 height 17
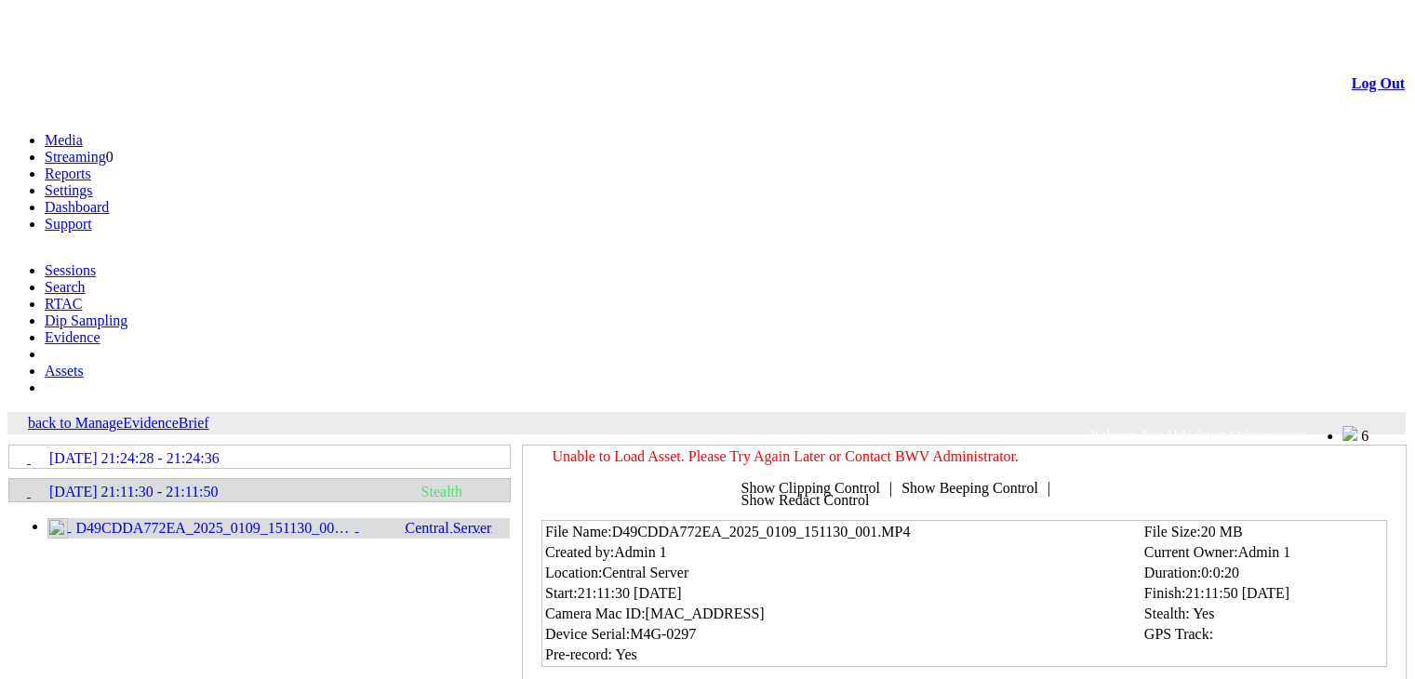
click at [269, 520] on span "D49CDDA772EA_2025_0109_151130_001.MP4" at bounding box center [214, 528] width 284 height 17
click at [313, 520] on span "D49CDDA772EA_2025_0109_151130_001.MP4" at bounding box center [214, 528] width 284 height 17
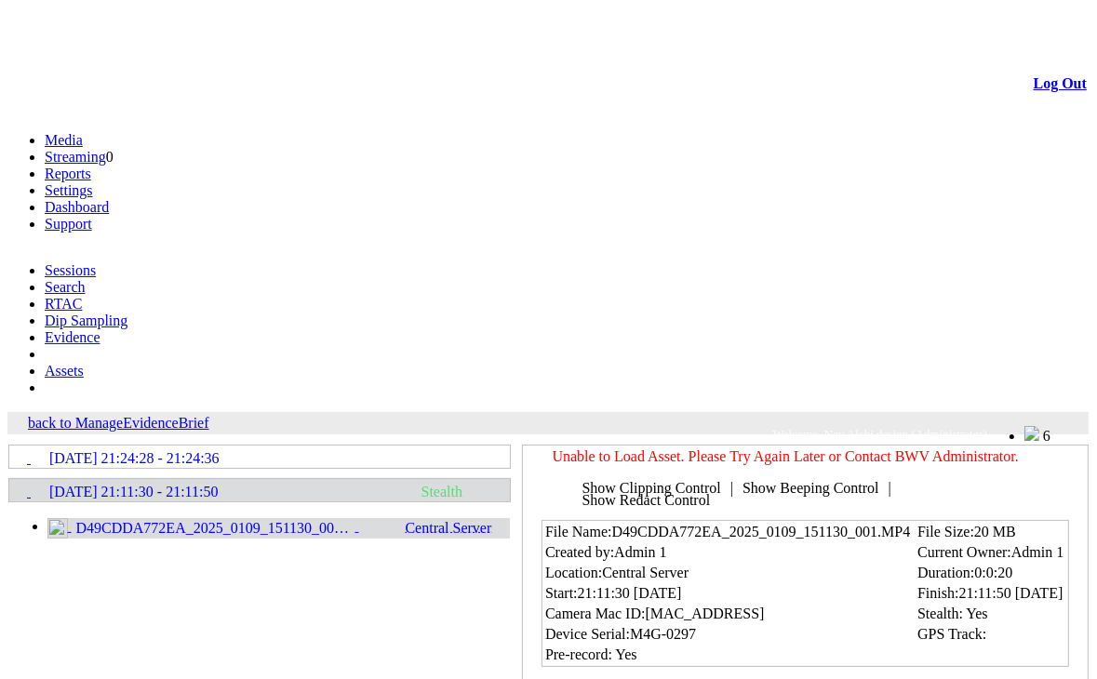
click at [100, 329] on link "Evidence" at bounding box center [73, 337] width 56 height 16
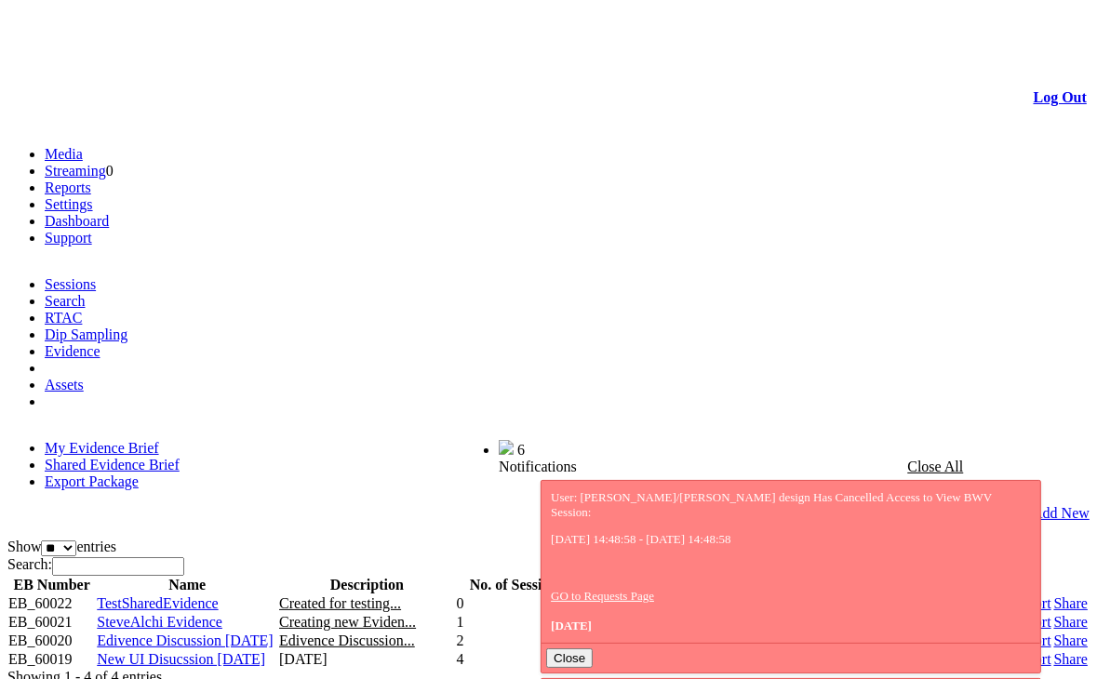
click at [1054, 633] on link "Share" at bounding box center [1070, 641] width 33 height 16
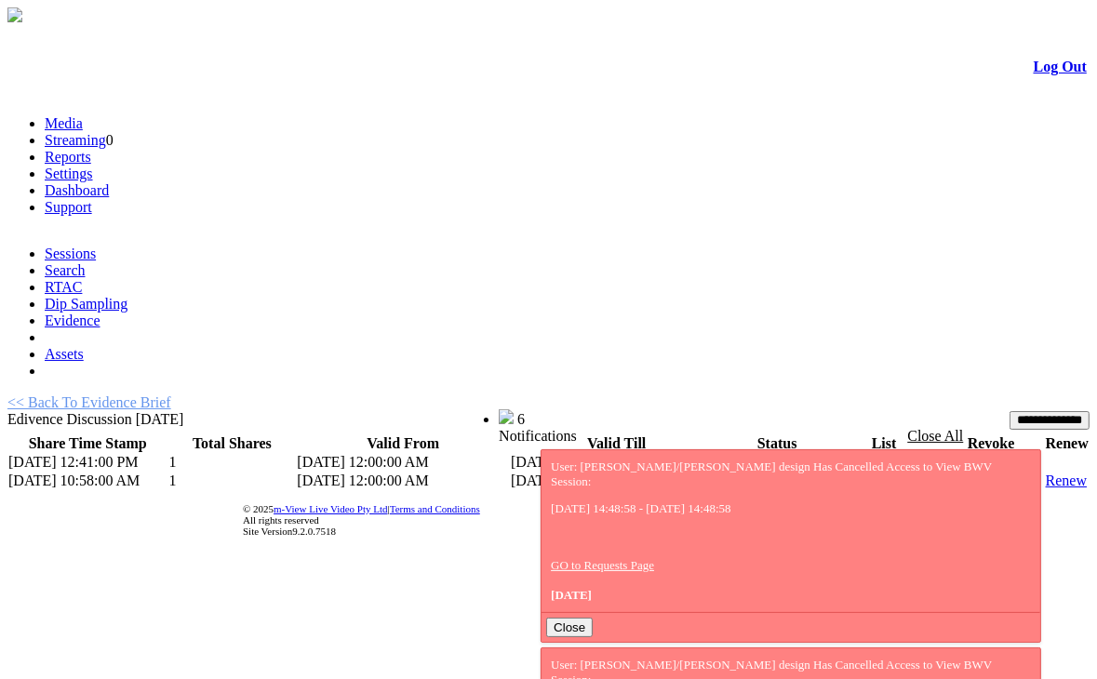
click at [832, 454] on link "List" at bounding box center [843, 462] width 23 height 16
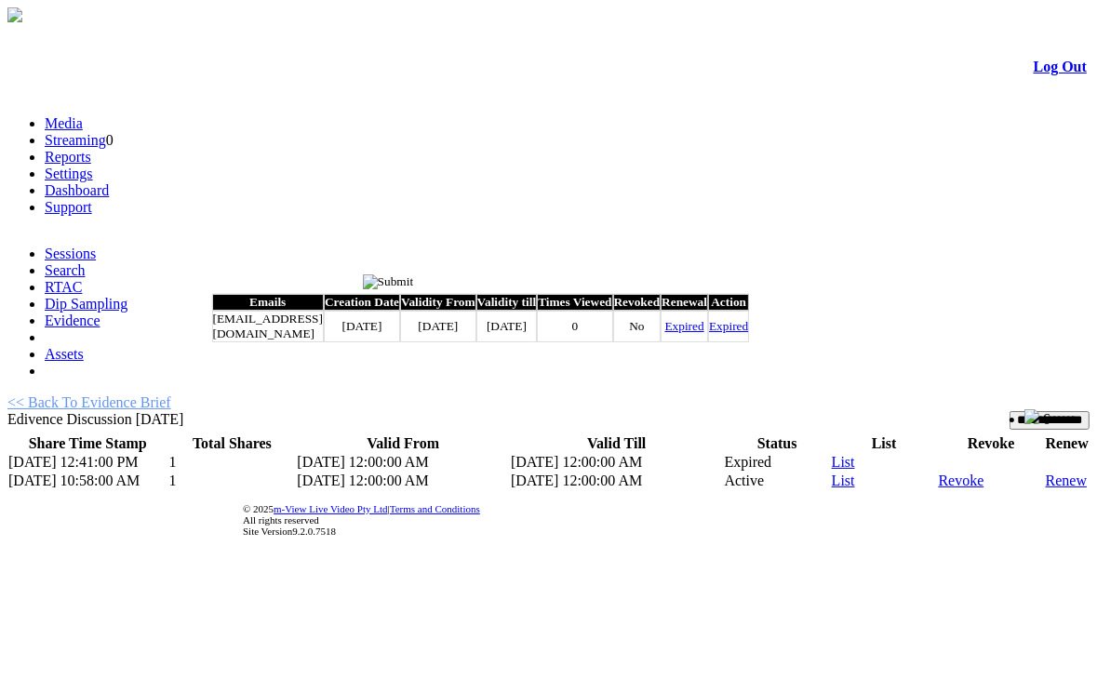
click at [414, 287] on input "image" at bounding box center [388, 281] width 51 height 15
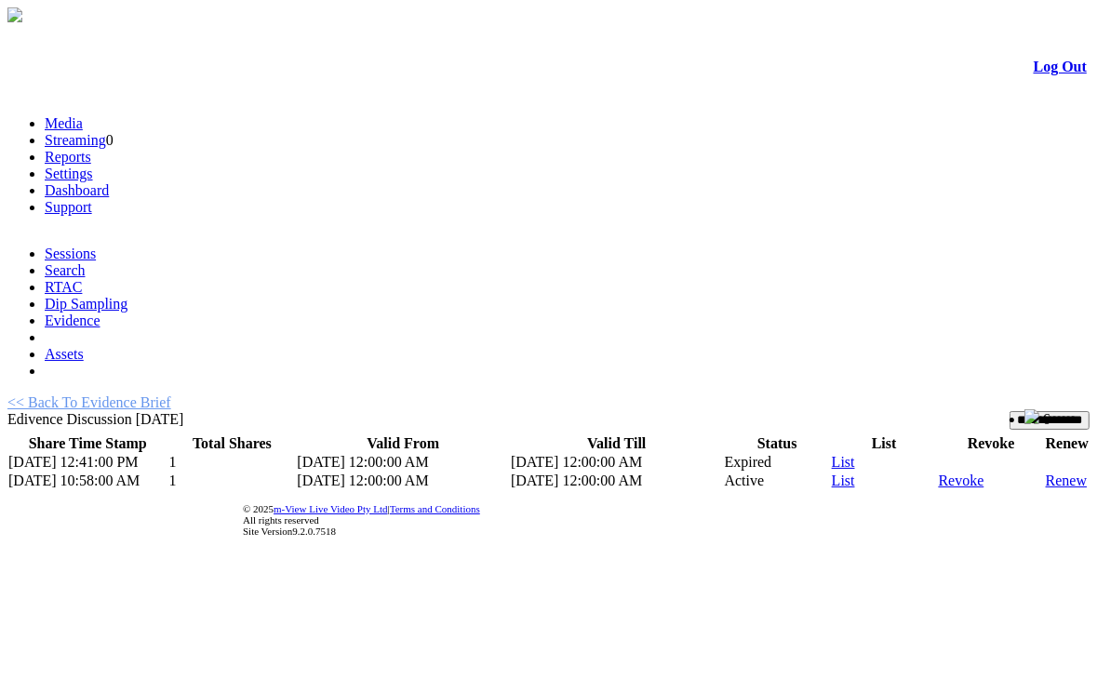
click at [835, 473] on link "List" at bounding box center [843, 481] width 23 height 16
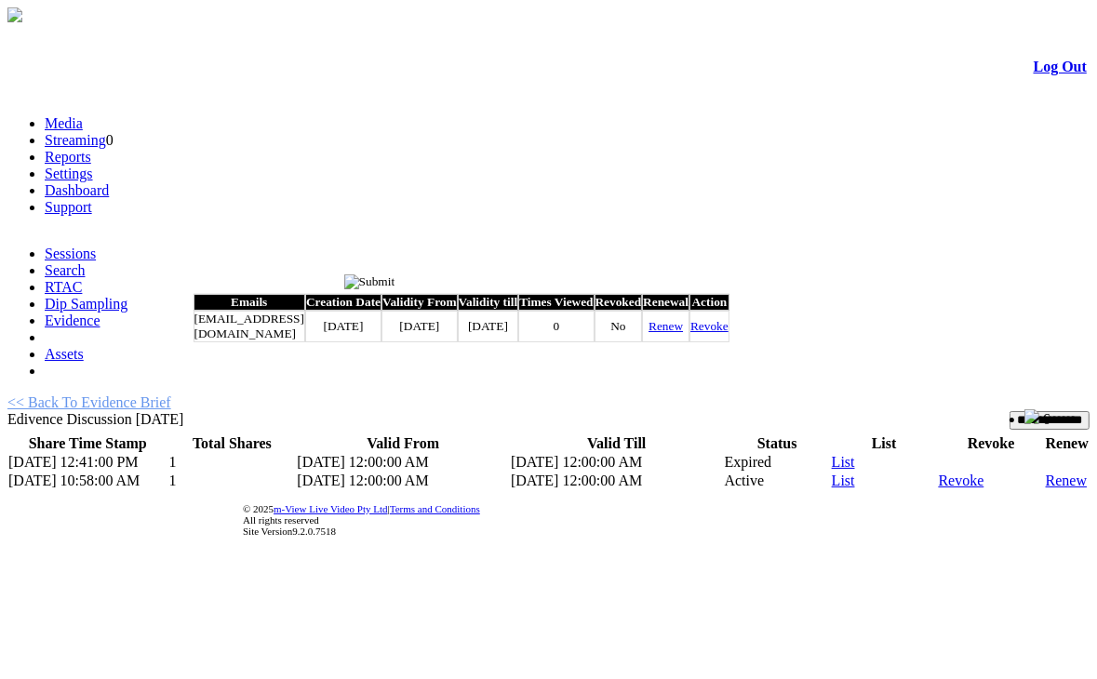
click at [395, 282] on input "image" at bounding box center [369, 281] width 51 height 15
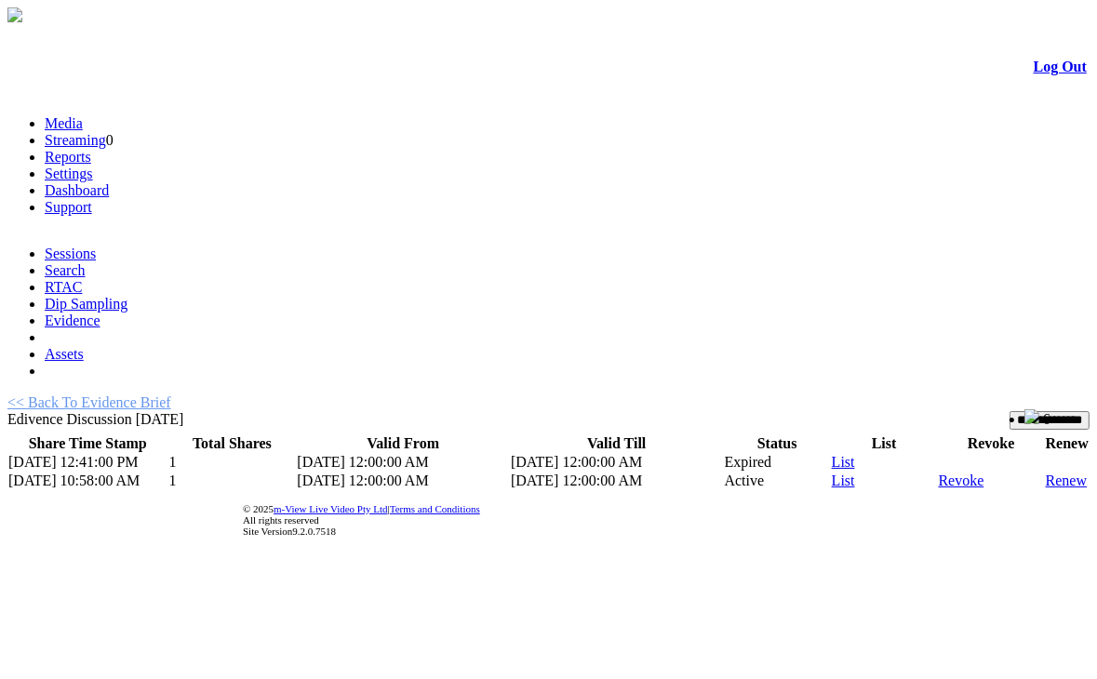
click at [1009, 411] on input "**********" at bounding box center [1049, 420] width 80 height 19
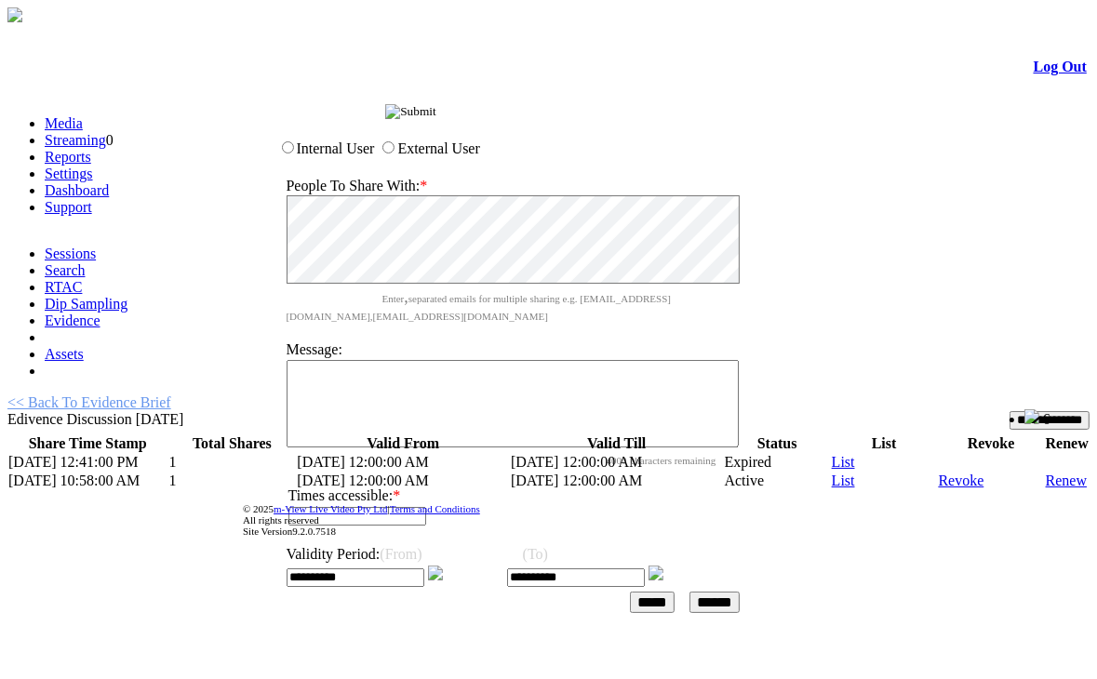
click at [740, 592] on input "******" at bounding box center [714, 602] width 50 height 21
click at [436, 112] on input "image" at bounding box center [410, 111] width 51 height 15
click at [436, 113] on input "image" at bounding box center [410, 111] width 51 height 15
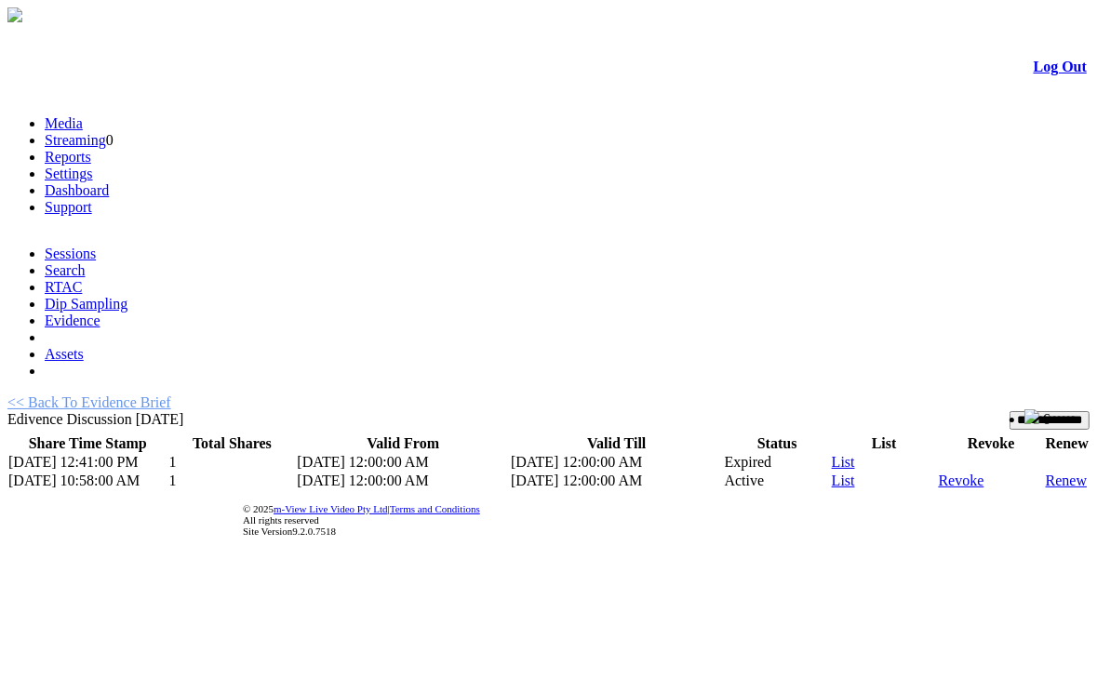
click at [371, 453] on td "8/13/2025 12:00:00 AM" at bounding box center [403, 462] width 214 height 19
click at [512, 394] on div "**********" at bounding box center [548, 442] width 1082 height 96
click at [100, 313] on link "Evidence" at bounding box center [73, 321] width 56 height 16
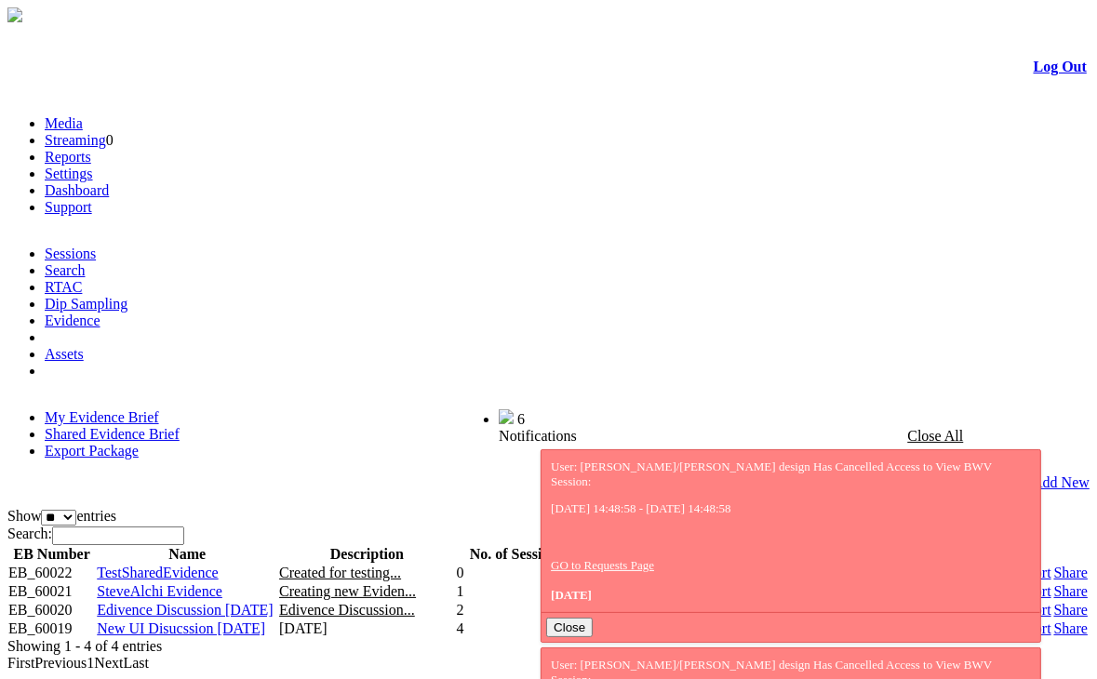
click at [180, 426] on link "Shared Evidence Brief" at bounding box center [112, 434] width 135 height 16
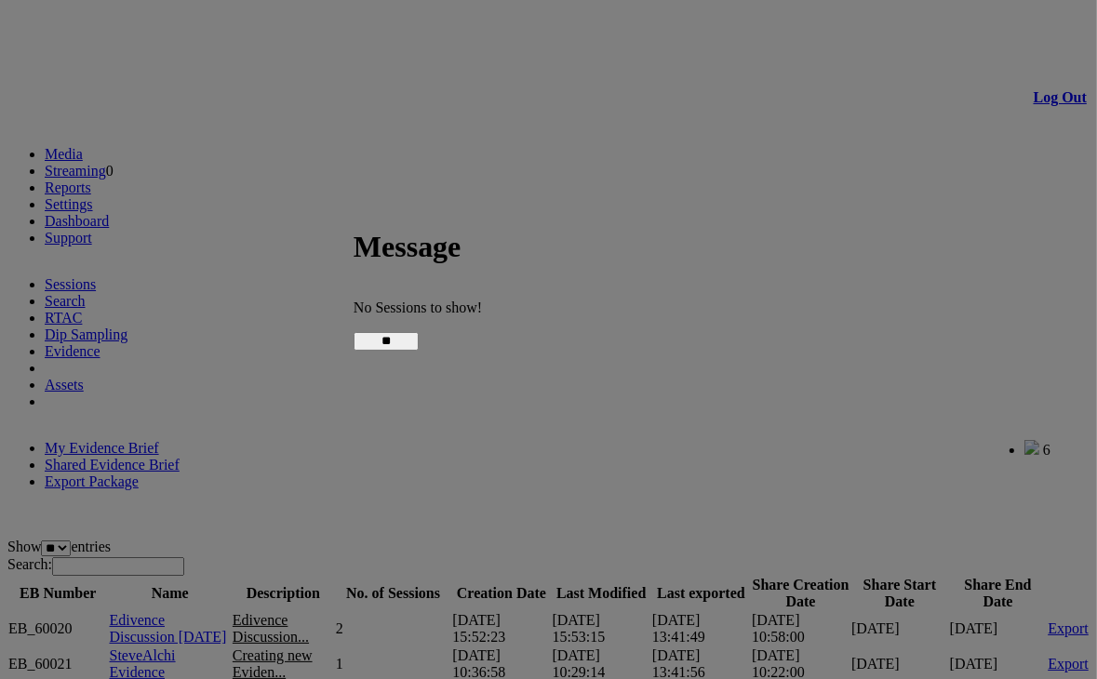
click at [419, 345] on input "**" at bounding box center [386, 341] width 65 height 19
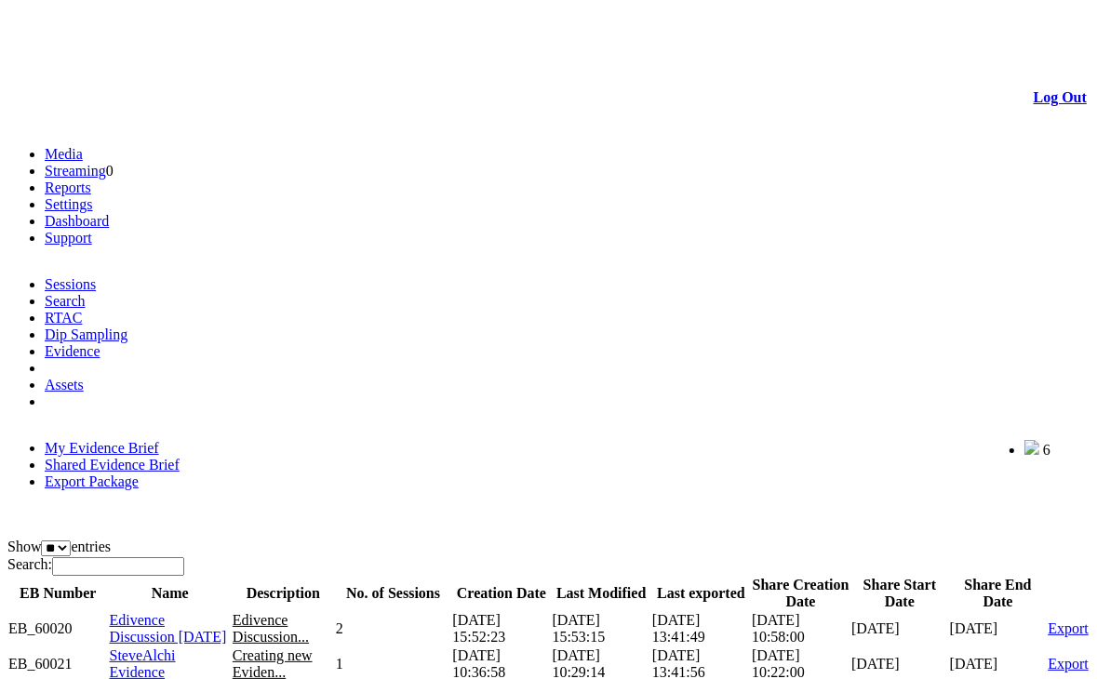
click at [176, 648] on span "SteveAlchi Evidence" at bounding box center [143, 664] width 66 height 33
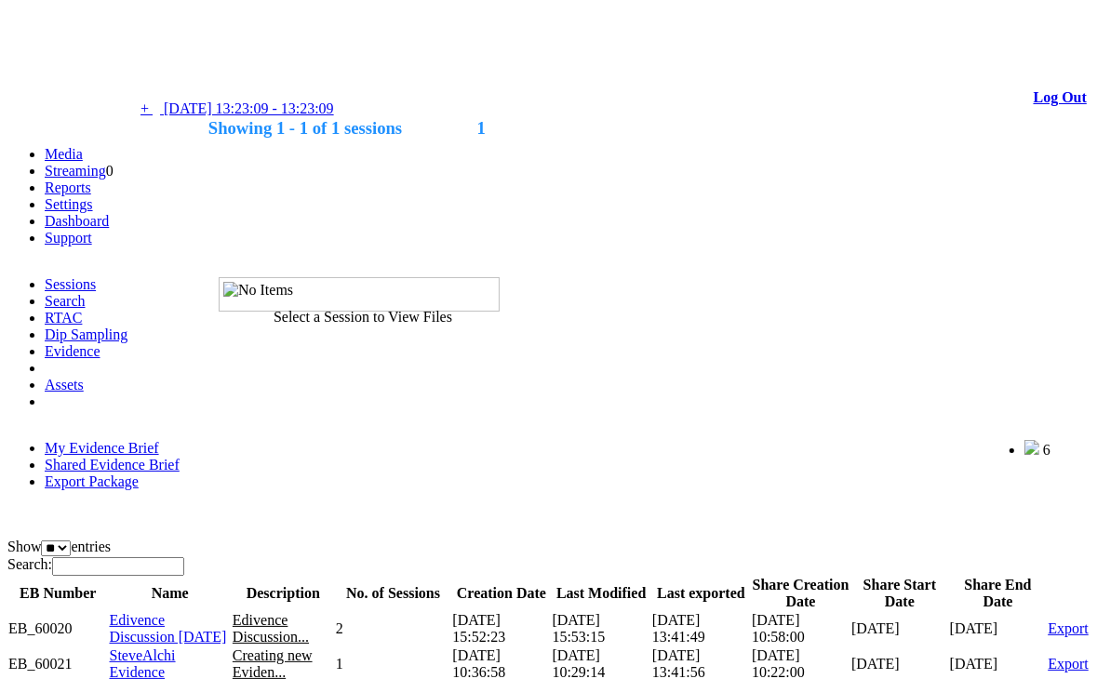
click at [240, 115] on span "05/02/2025 13:23:09 - 13:23:09" at bounding box center [249, 108] width 170 height 16
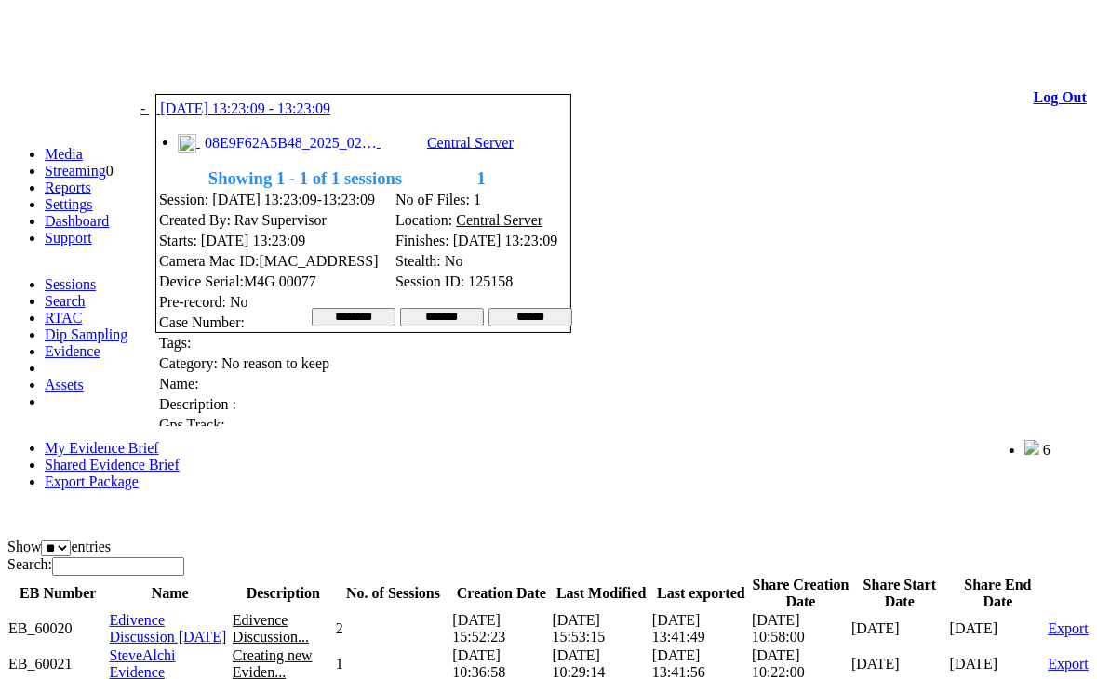
click at [285, 140] on span "08E9F62A5B48_2025_0205_132309_018.JPG Central Server" at bounding box center [350, 142] width 345 height 16
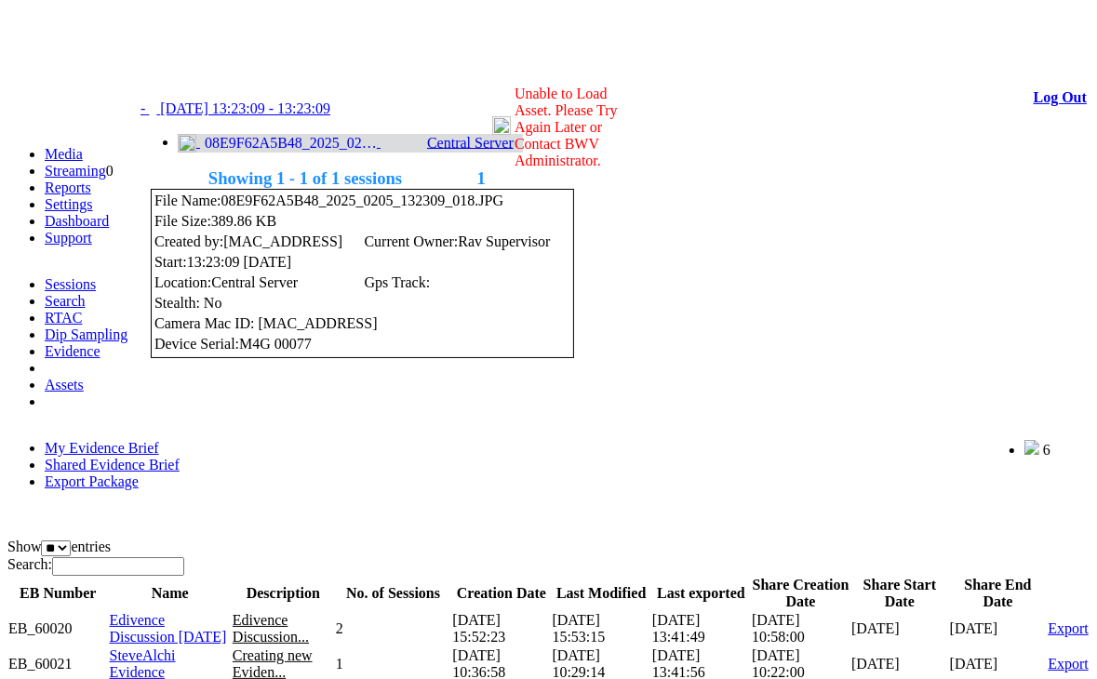
click at [284, 116] on span "05/02/2025 13:23:09 - 13:23:09" at bounding box center [245, 108] width 170 height 16
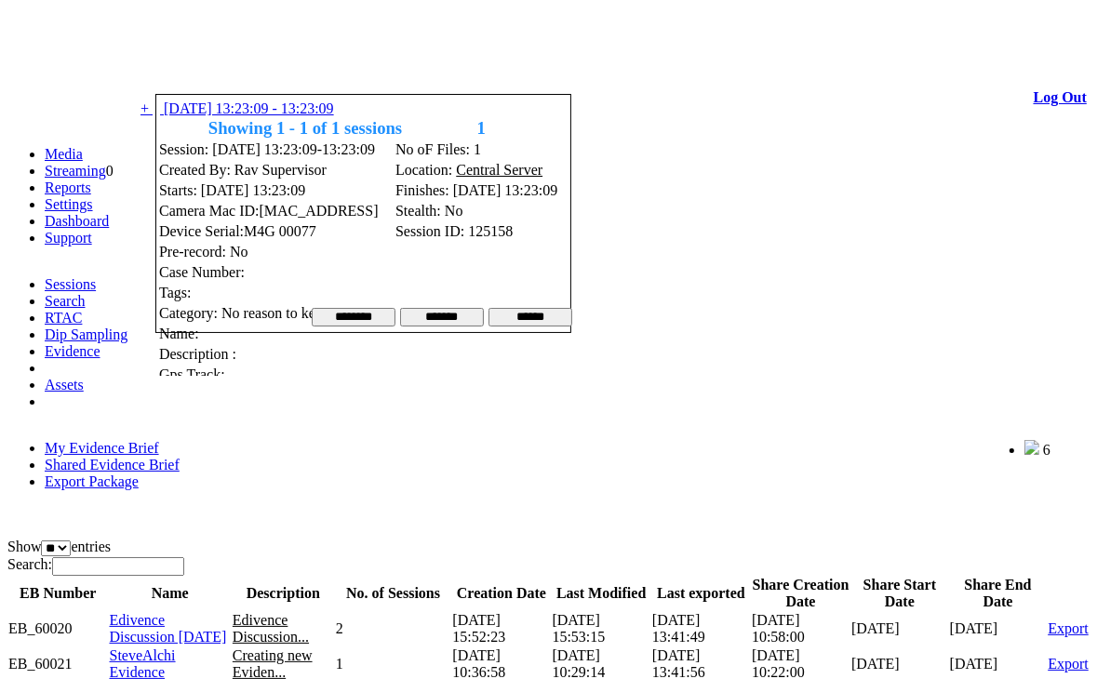
click at [212, 71] on link at bounding box center [212, 71] width 0 height 16
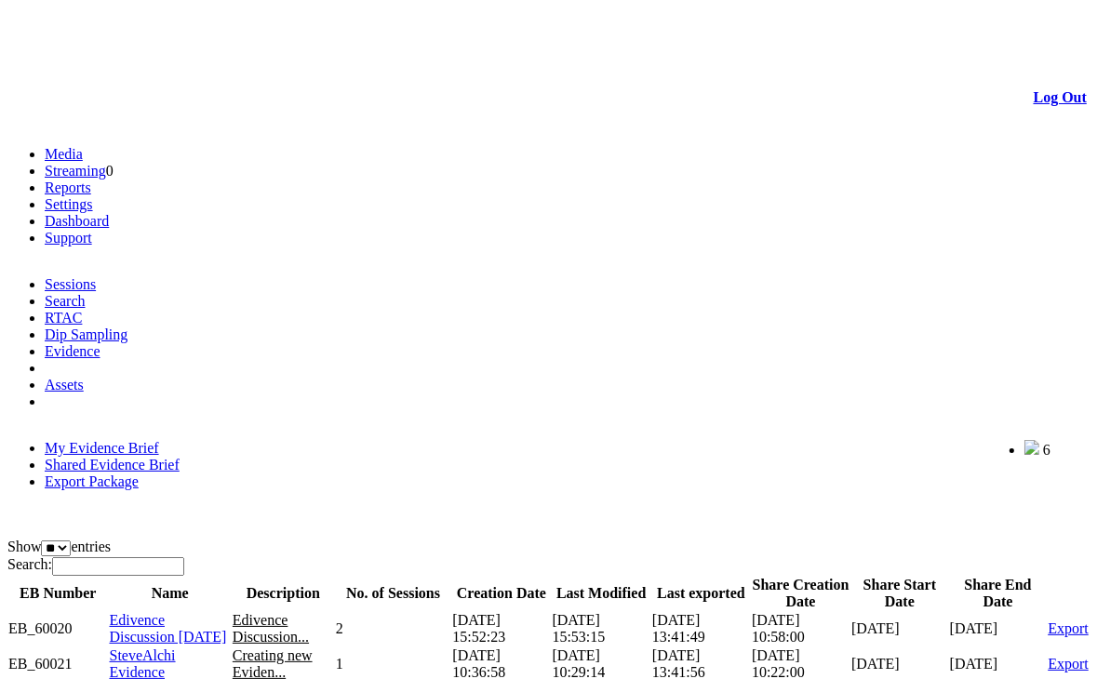
click at [180, 457] on link "Shared Evidence Brief" at bounding box center [112, 465] width 135 height 16
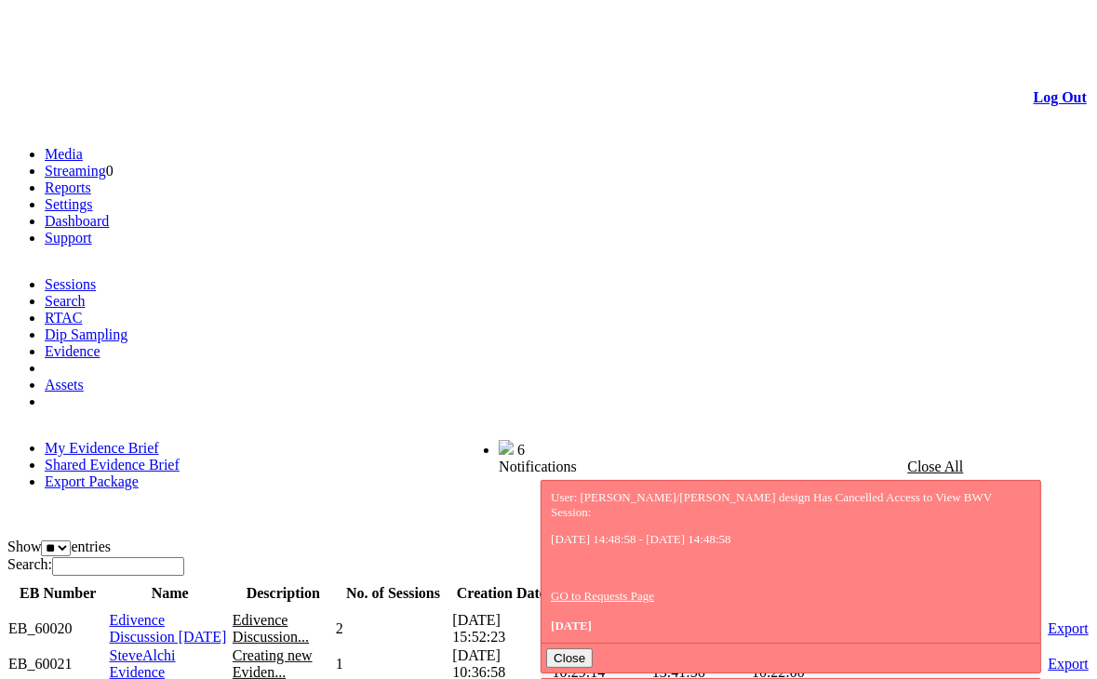
click at [170, 612] on span "Edivence Discussion [DATE]" at bounding box center [168, 628] width 117 height 33
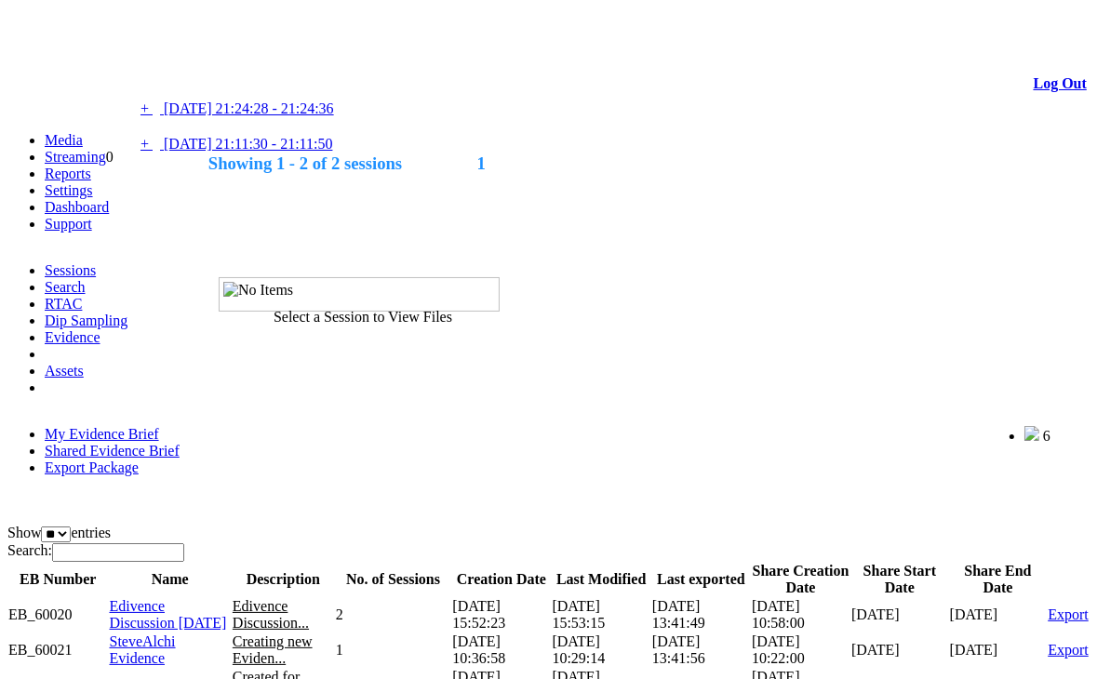
click at [212, 72] on link at bounding box center [212, 71] width 0 height 16
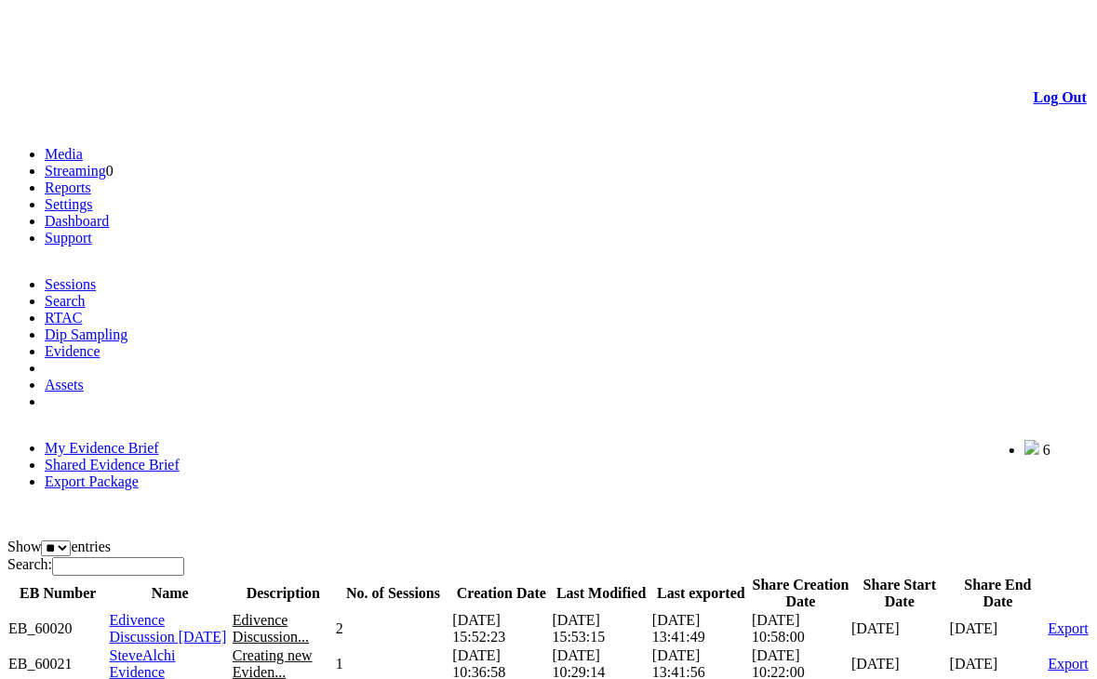
click at [150, 612] on span "Edivence Discussion 13 Jan 2025" at bounding box center [168, 628] width 117 height 33
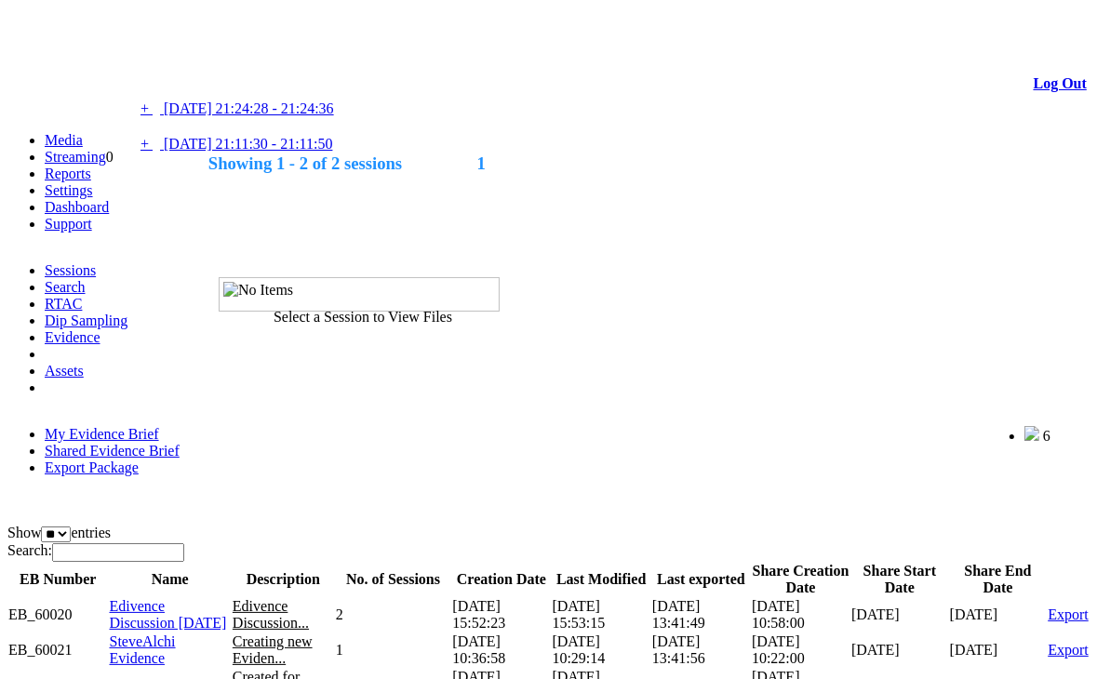
click at [212, 75] on link at bounding box center [212, 71] width 0 height 16
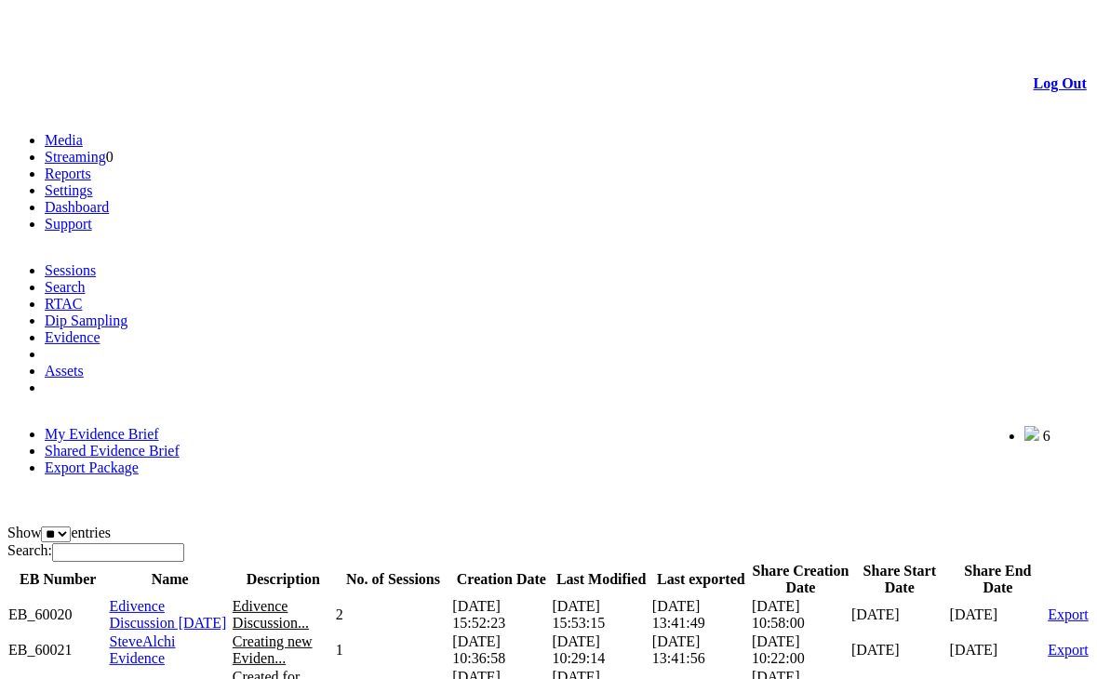
click at [164, 598] on span "Edivence Discussion 13 Jan 2025" at bounding box center [168, 614] width 117 height 33
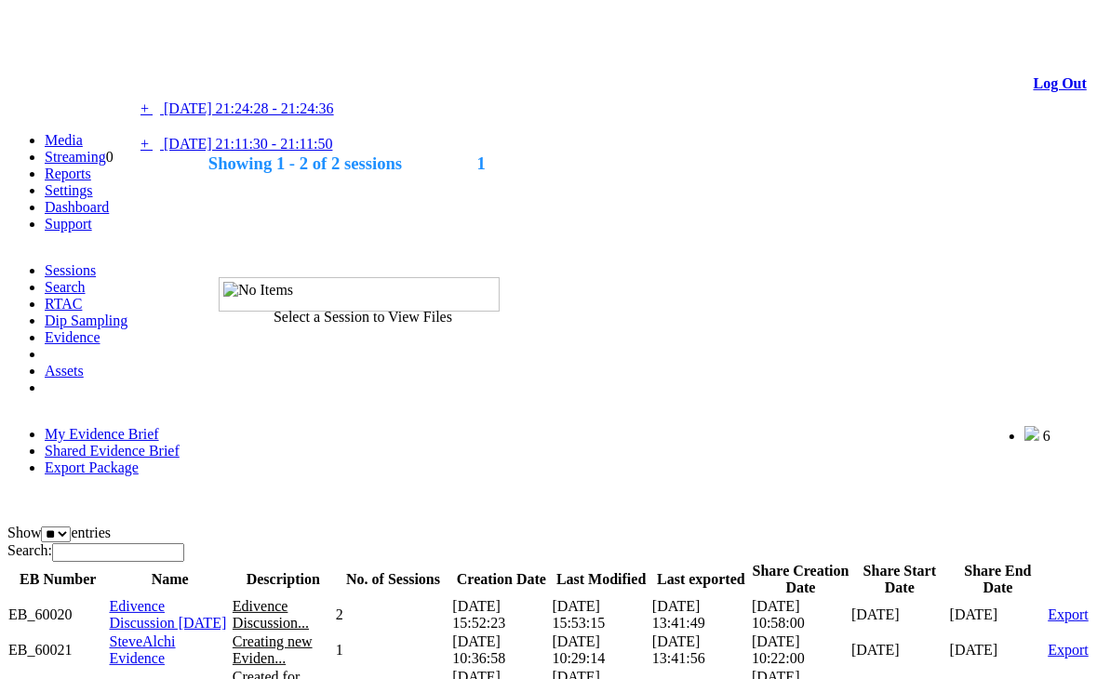
click at [233, 152] on span "09/01/2025 21:11:30 - 21:11:50" at bounding box center [248, 144] width 168 height 16
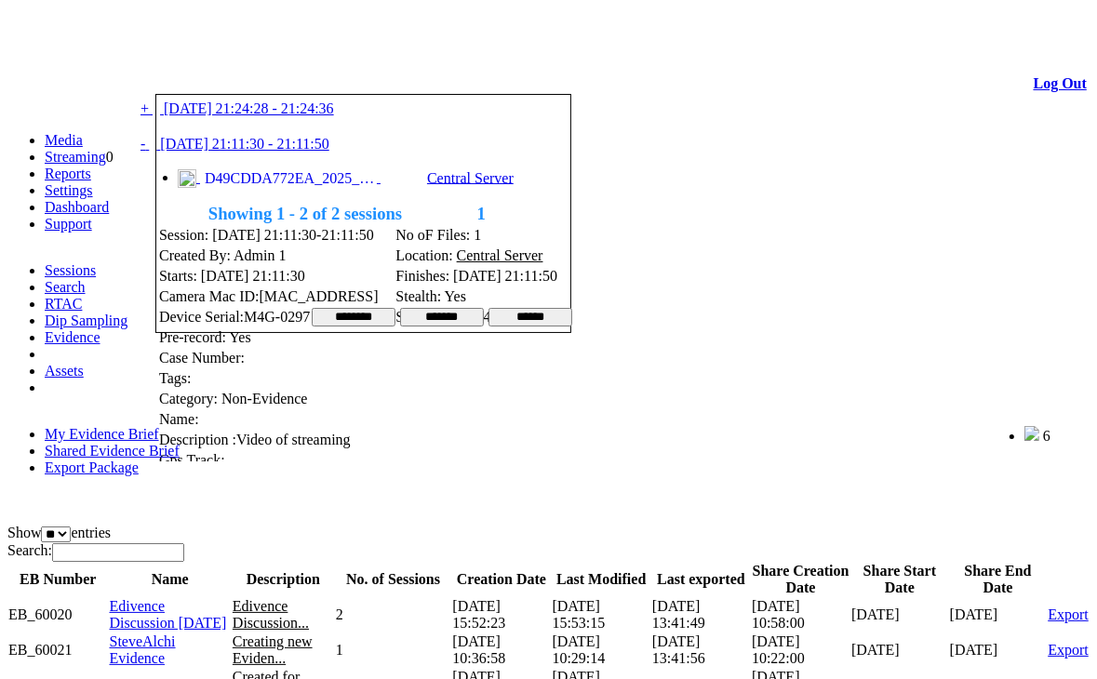
click at [212, 78] on link at bounding box center [212, 71] width 0 height 16
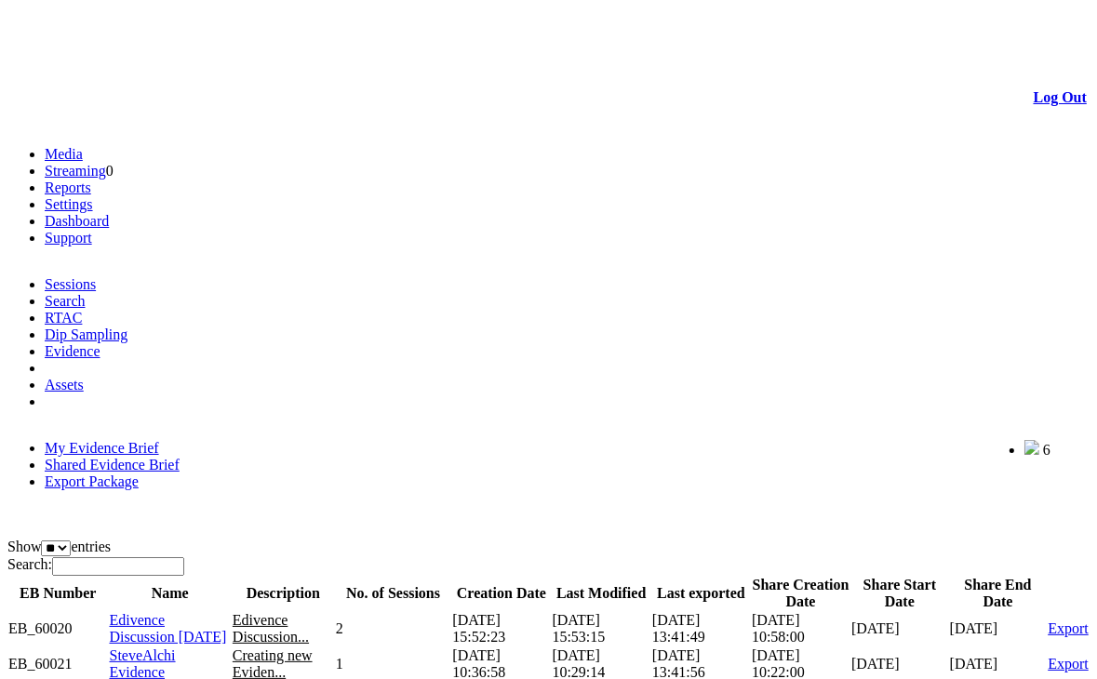
click at [165, 612] on span "Edivence Discussion 13 Jan 2025" at bounding box center [168, 628] width 117 height 33
click at [160, 612] on span "Edivence Discussion [DATE]" at bounding box center [168, 628] width 117 height 33
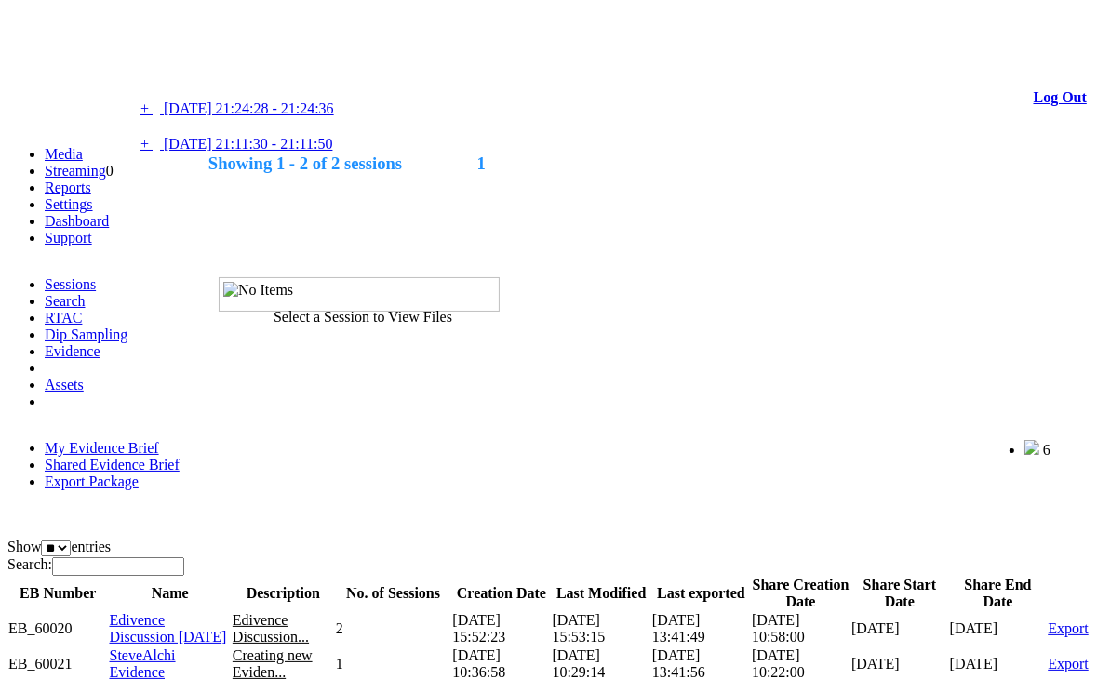
click at [306, 152] on span "09/01/2025 21:11:30 - 21:11:50" at bounding box center [248, 144] width 168 height 16
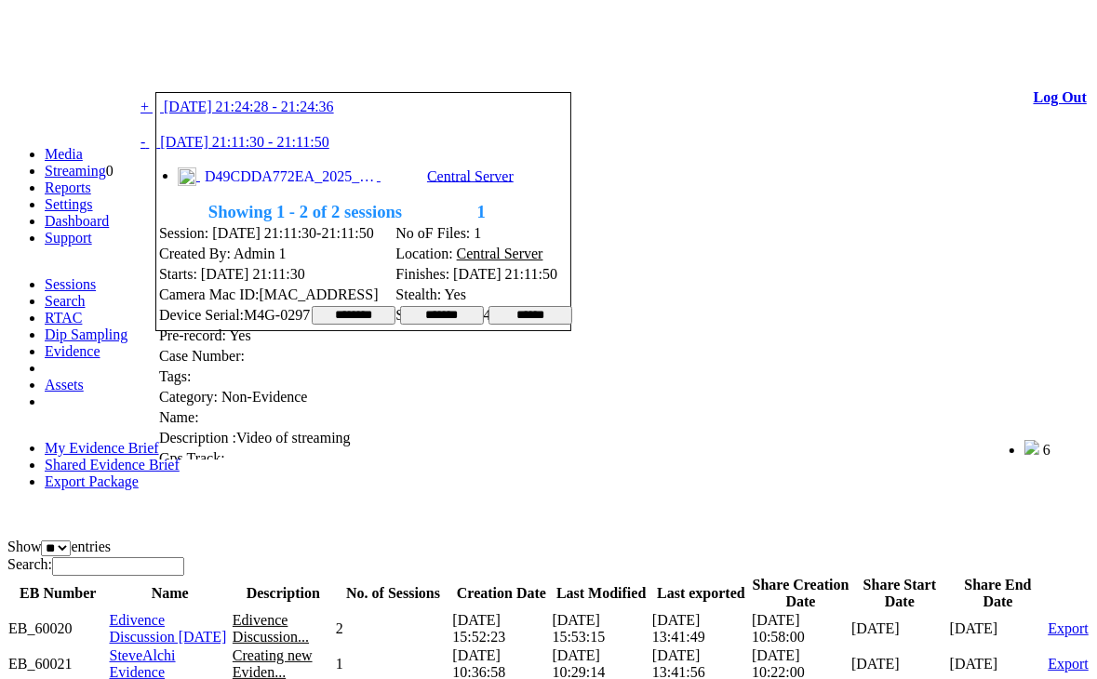
click at [212, 75] on link at bounding box center [212, 69] width 0 height 16
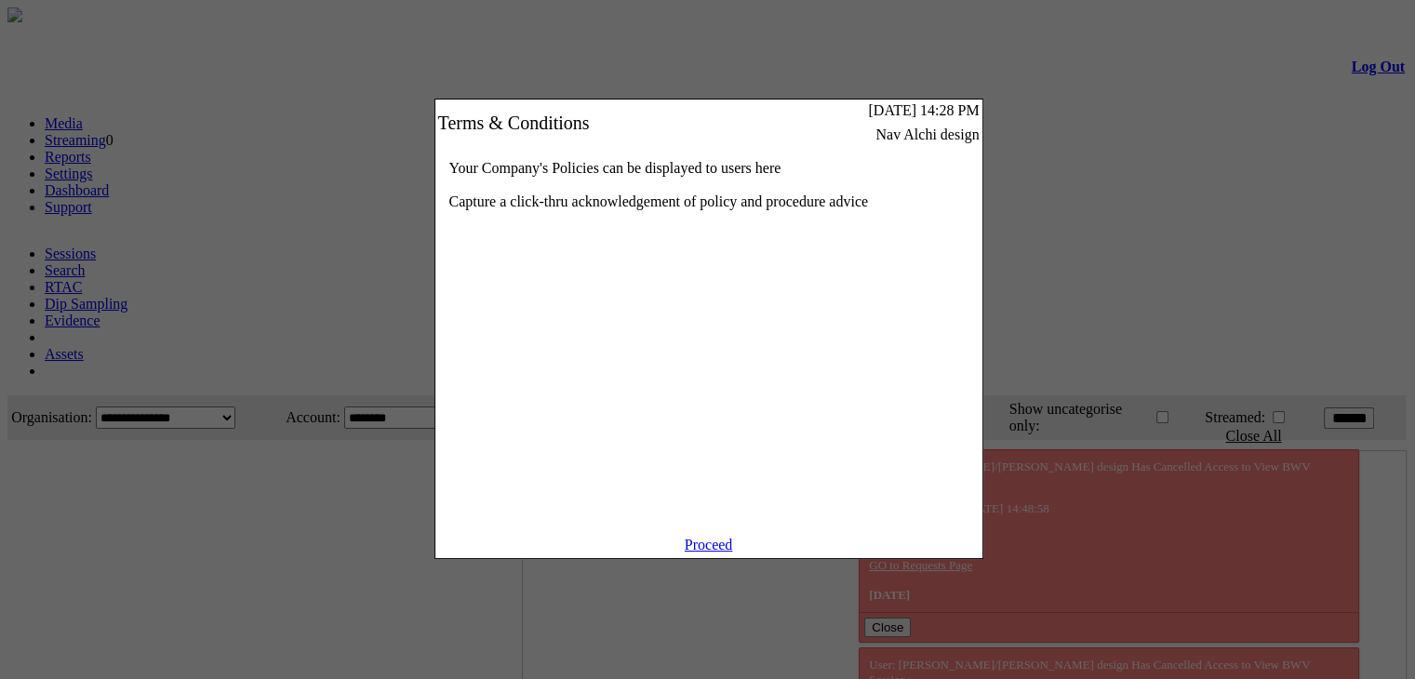
click at [705, 553] on link "Proceed" at bounding box center [709, 545] width 48 height 16
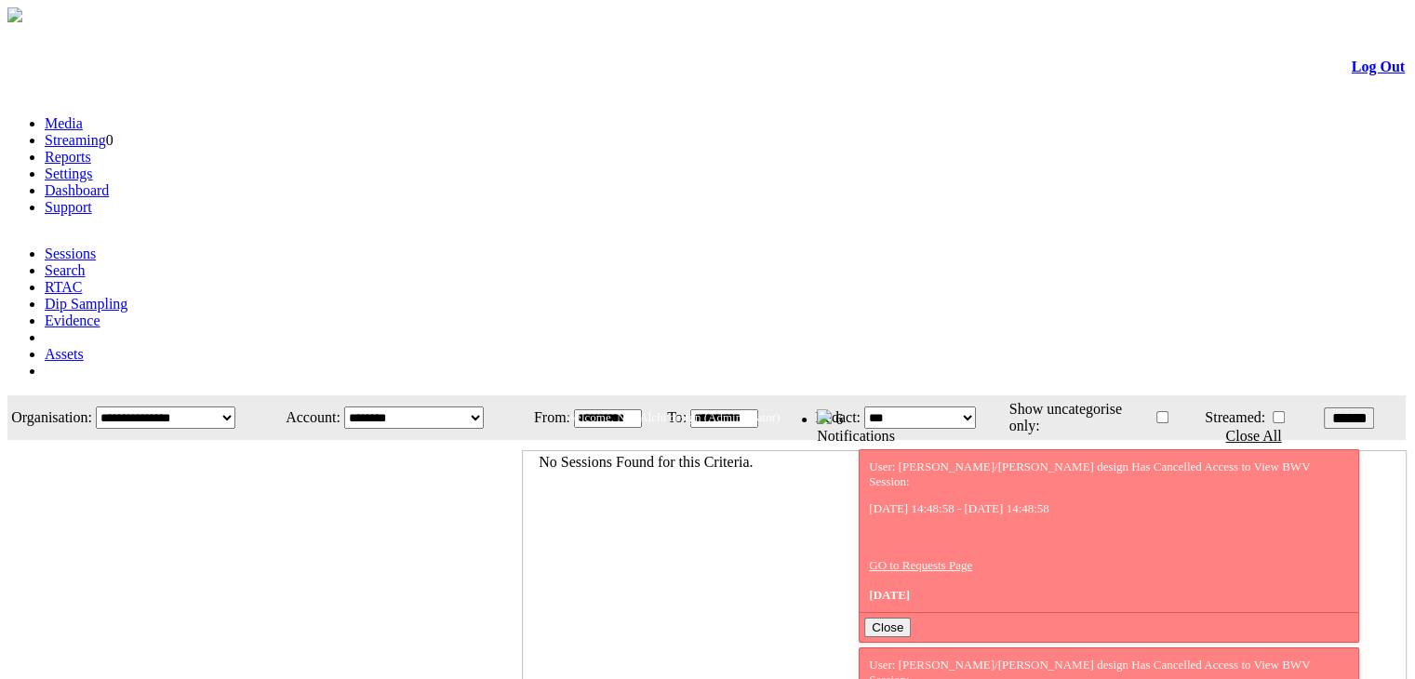
click at [100, 313] on link "Evidence" at bounding box center [73, 321] width 56 height 16
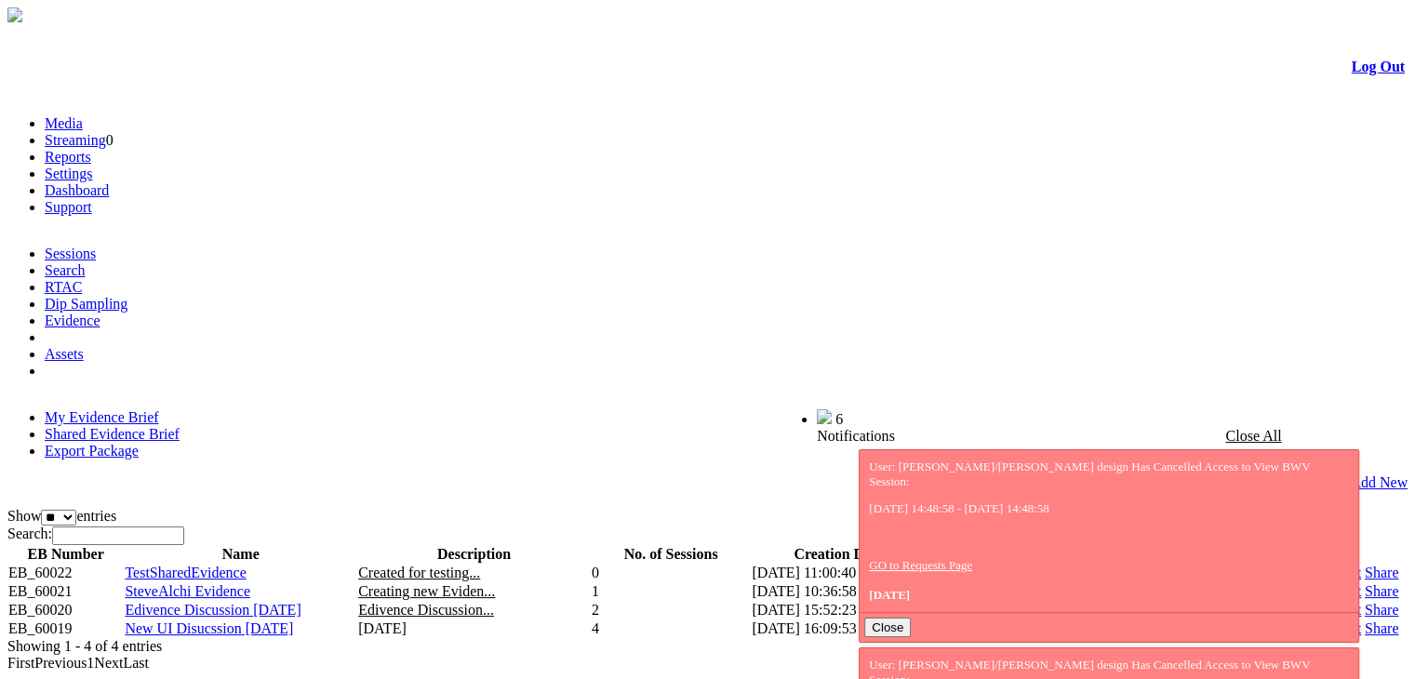
click at [180, 426] on link "Shared Evidence Brief" at bounding box center [112, 434] width 135 height 16
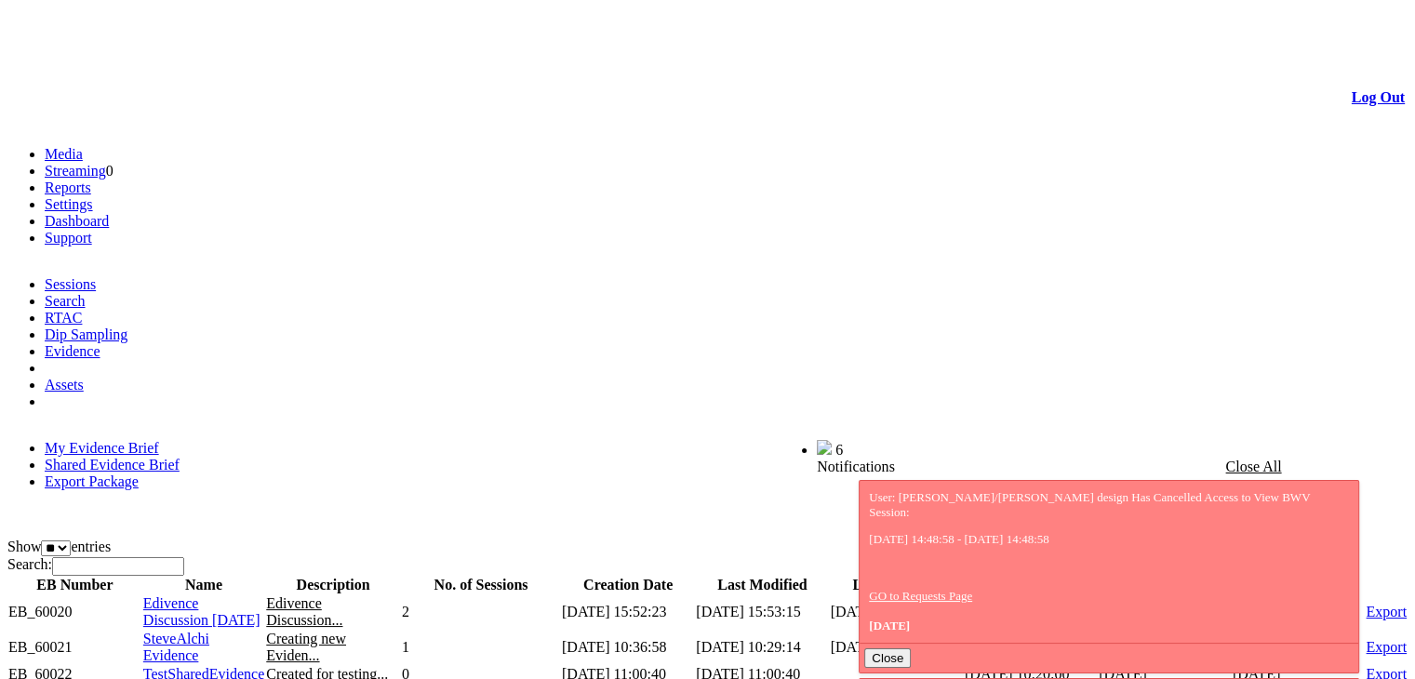
click at [207, 595] on span "Edivence Discussion [DATE]" at bounding box center [201, 611] width 117 height 33
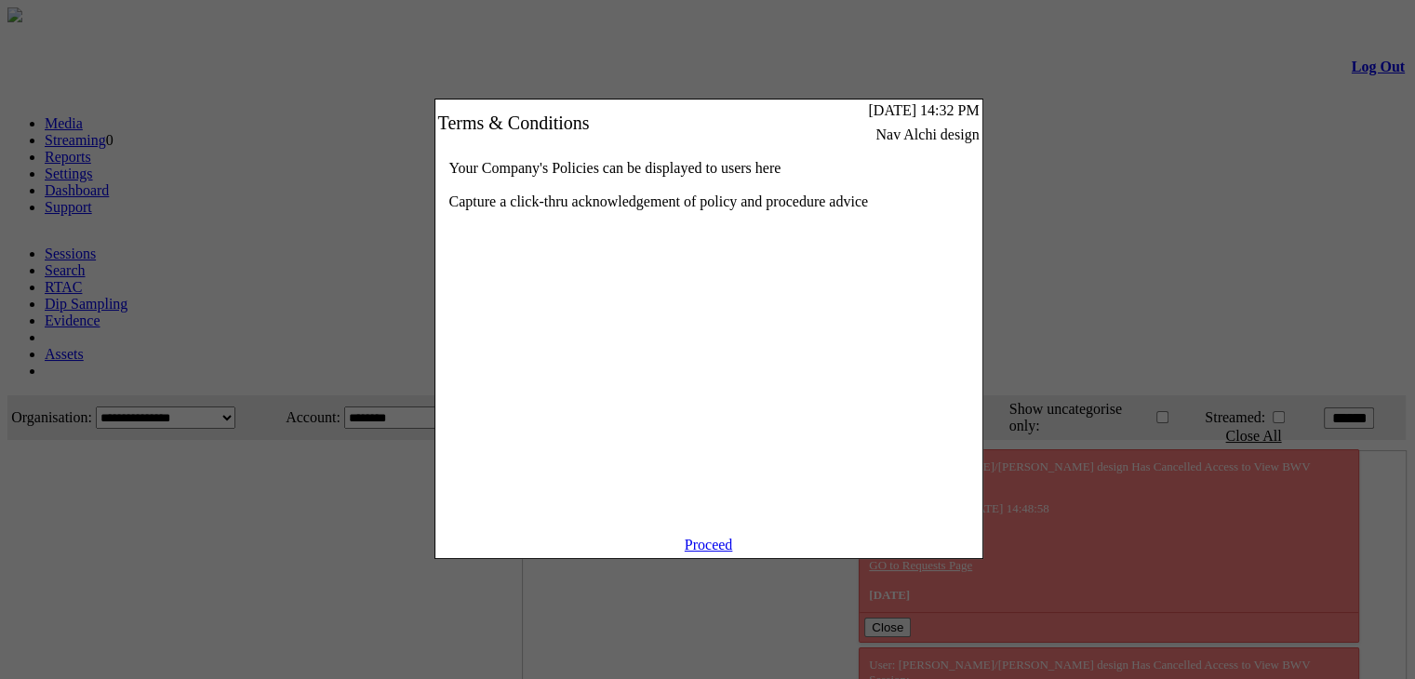
click at [707, 553] on link "Proceed" at bounding box center [709, 545] width 48 height 16
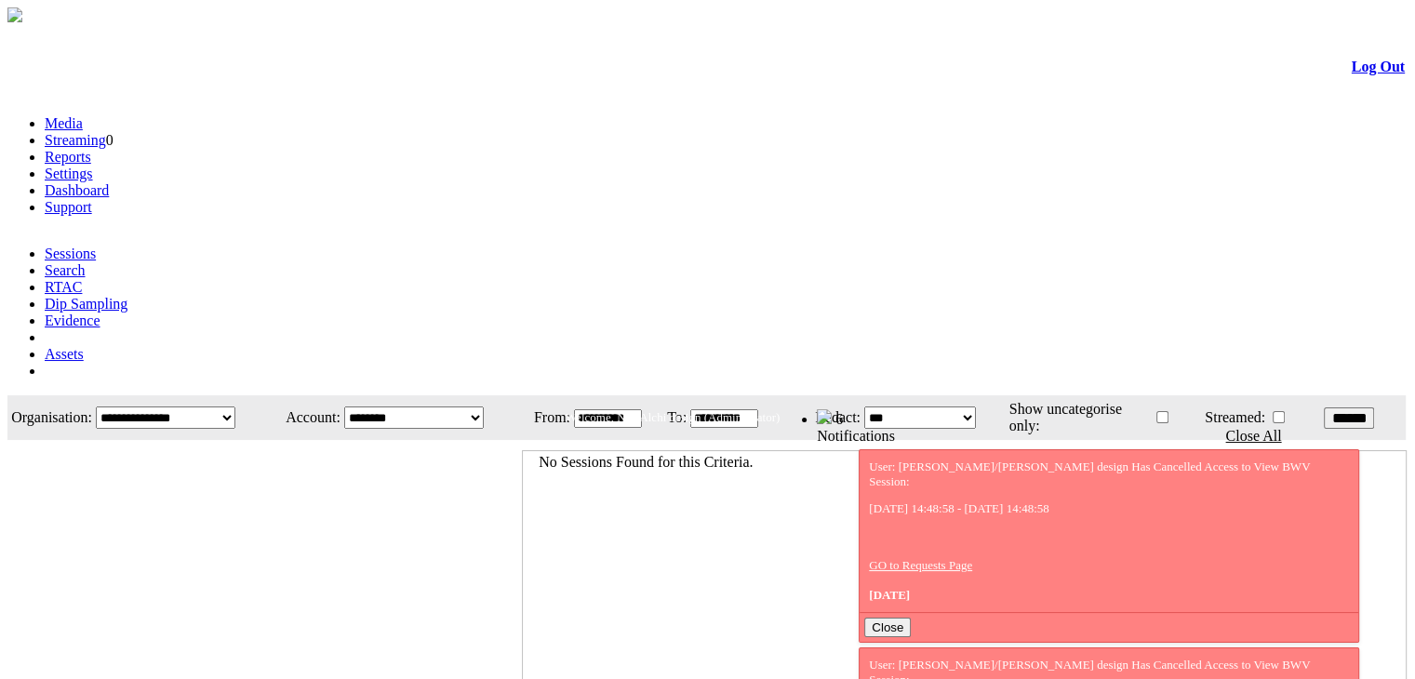
click at [100, 313] on link "Evidence" at bounding box center [73, 321] width 56 height 16
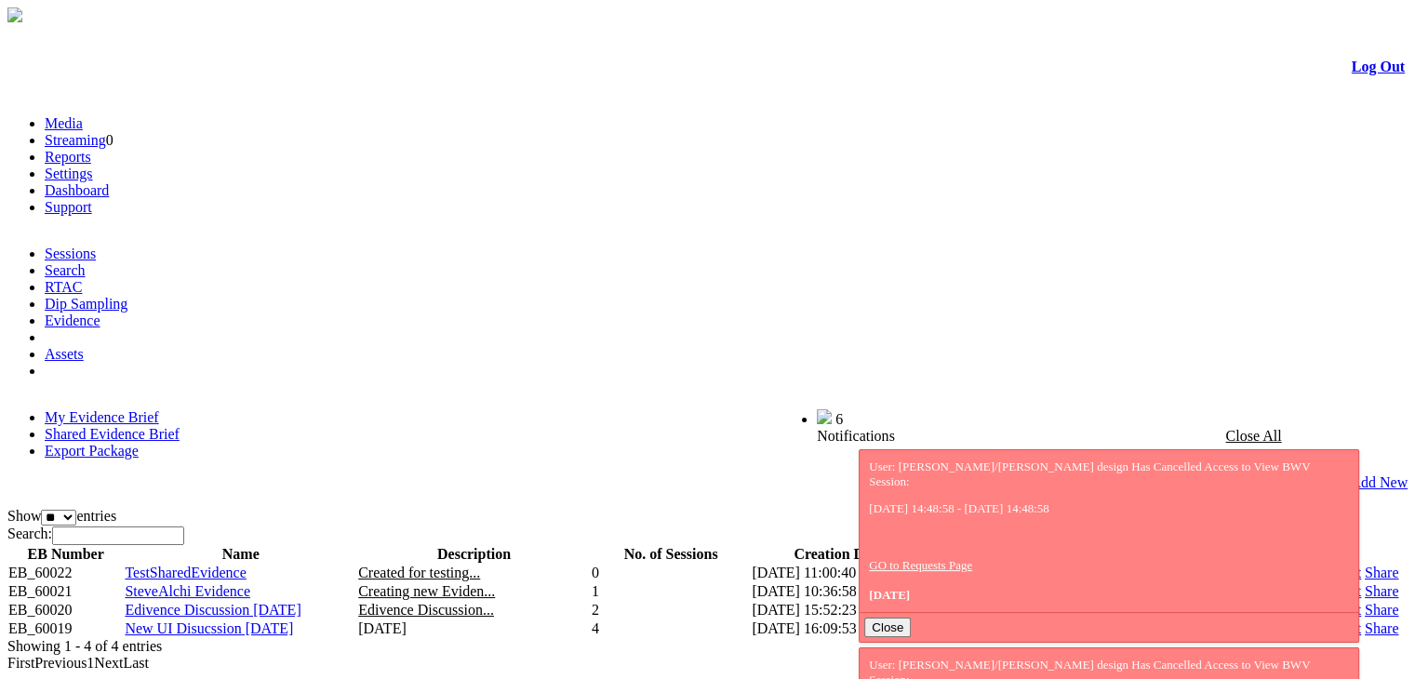
click at [180, 426] on link "Shared Evidence Brief" at bounding box center [112, 434] width 135 height 16
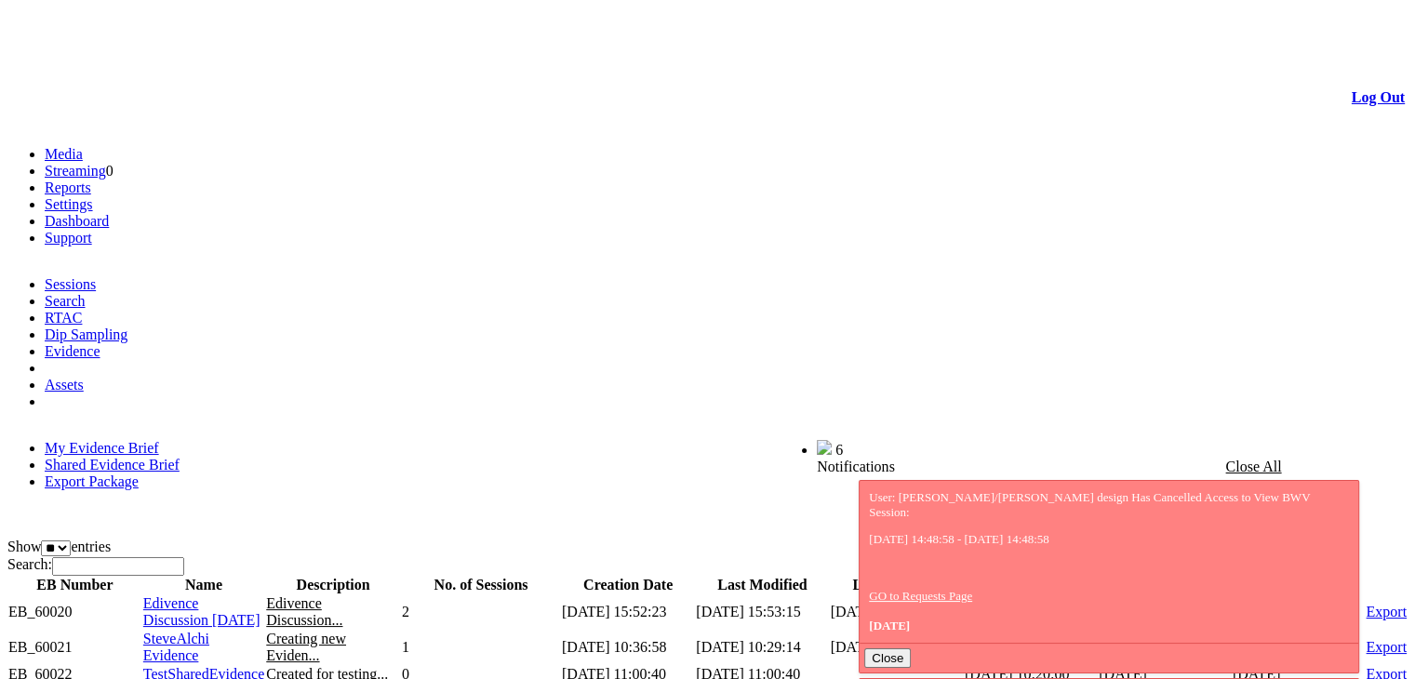
click at [193, 595] on span "Edivence Discussion [DATE]" at bounding box center [201, 611] width 117 height 33
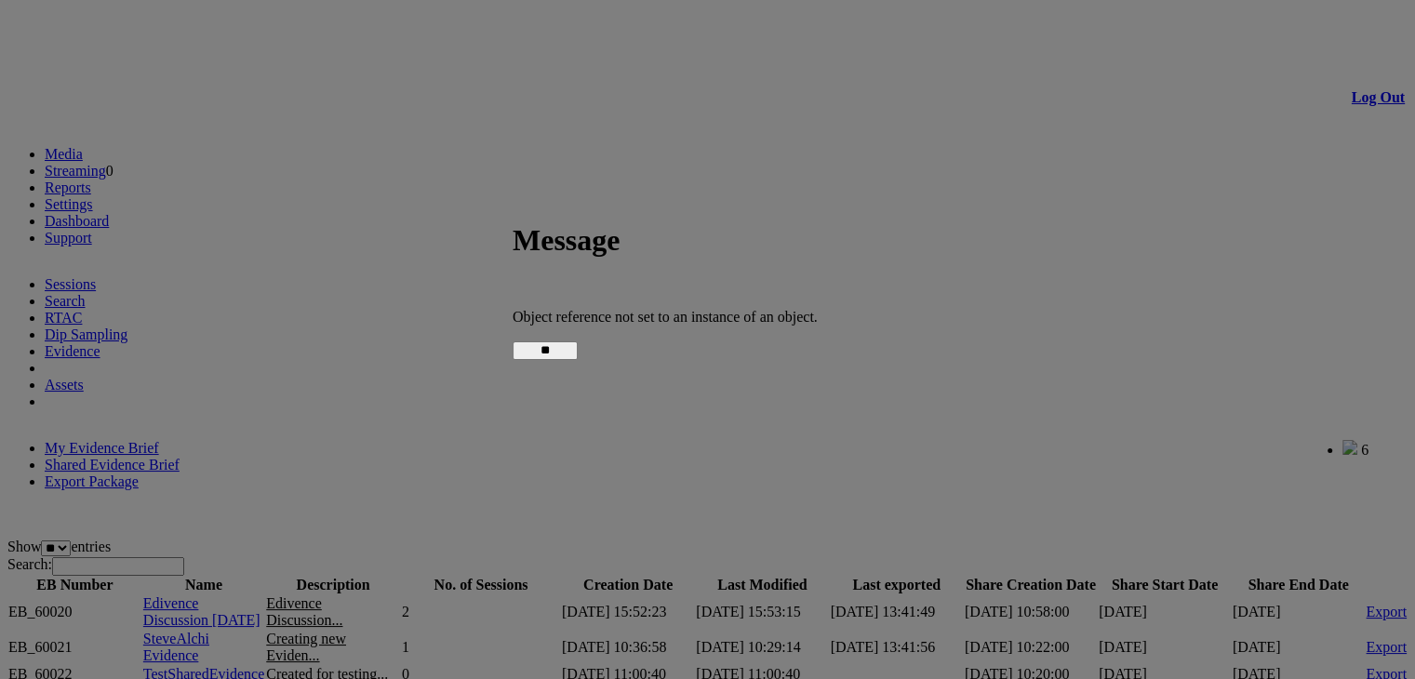
click at [578, 345] on input "**" at bounding box center [545, 350] width 65 height 19
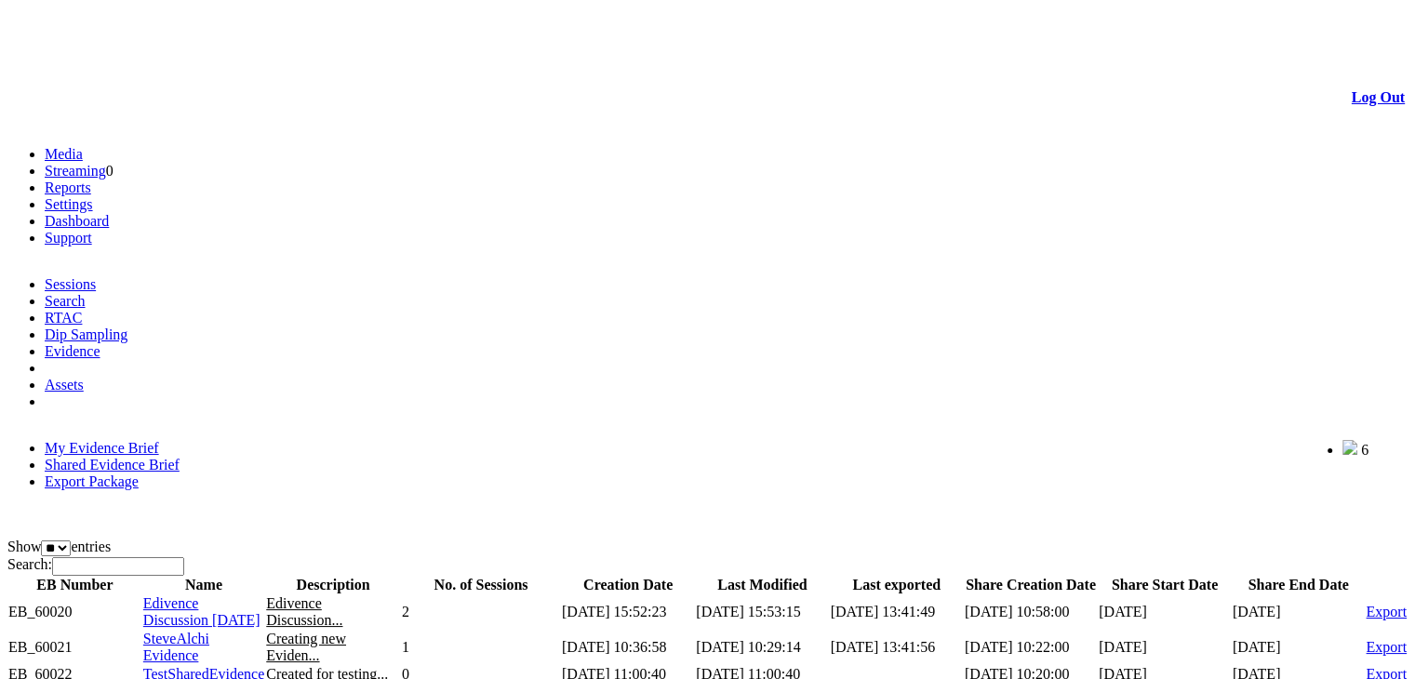
click at [209, 595] on span "Edivence Discussion [DATE]" at bounding box center [201, 611] width 117 height 33
